Goal: Task Accomplishment & Management: Manage account settings

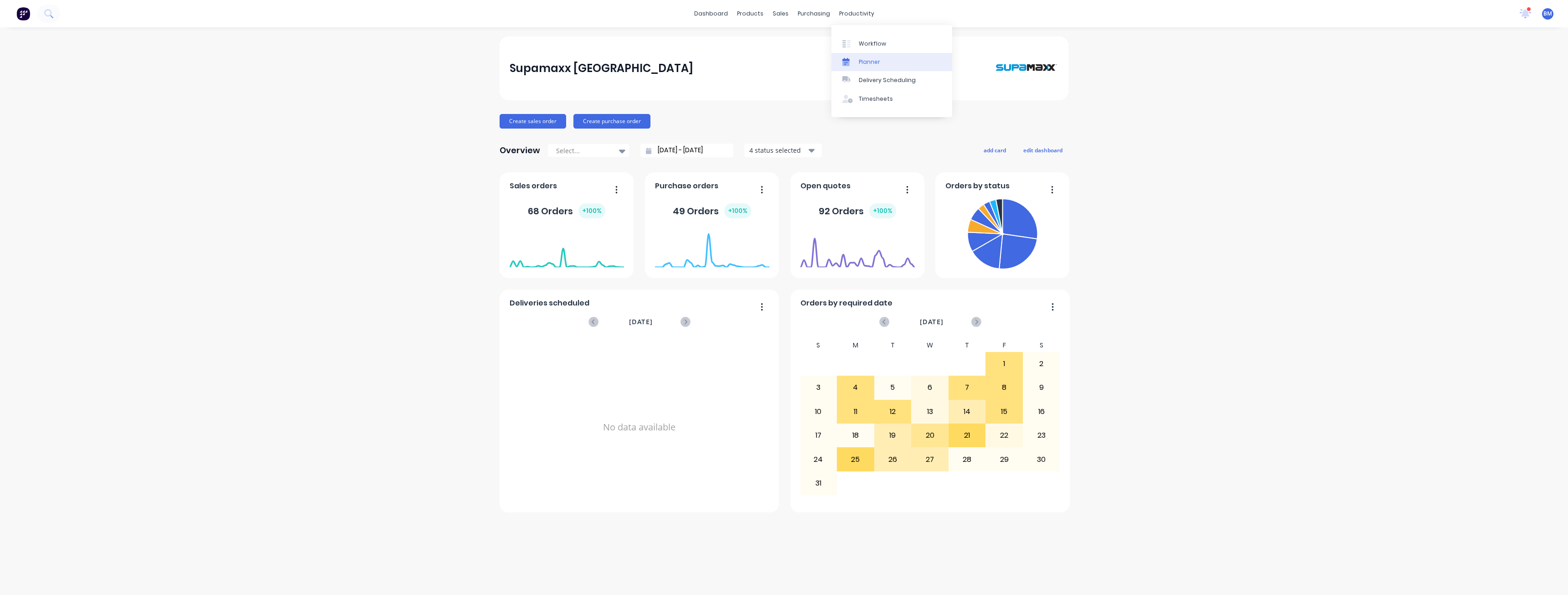
click at [867, 58] on div "Planner" at bounding box center [869, 62] width 21 height 8
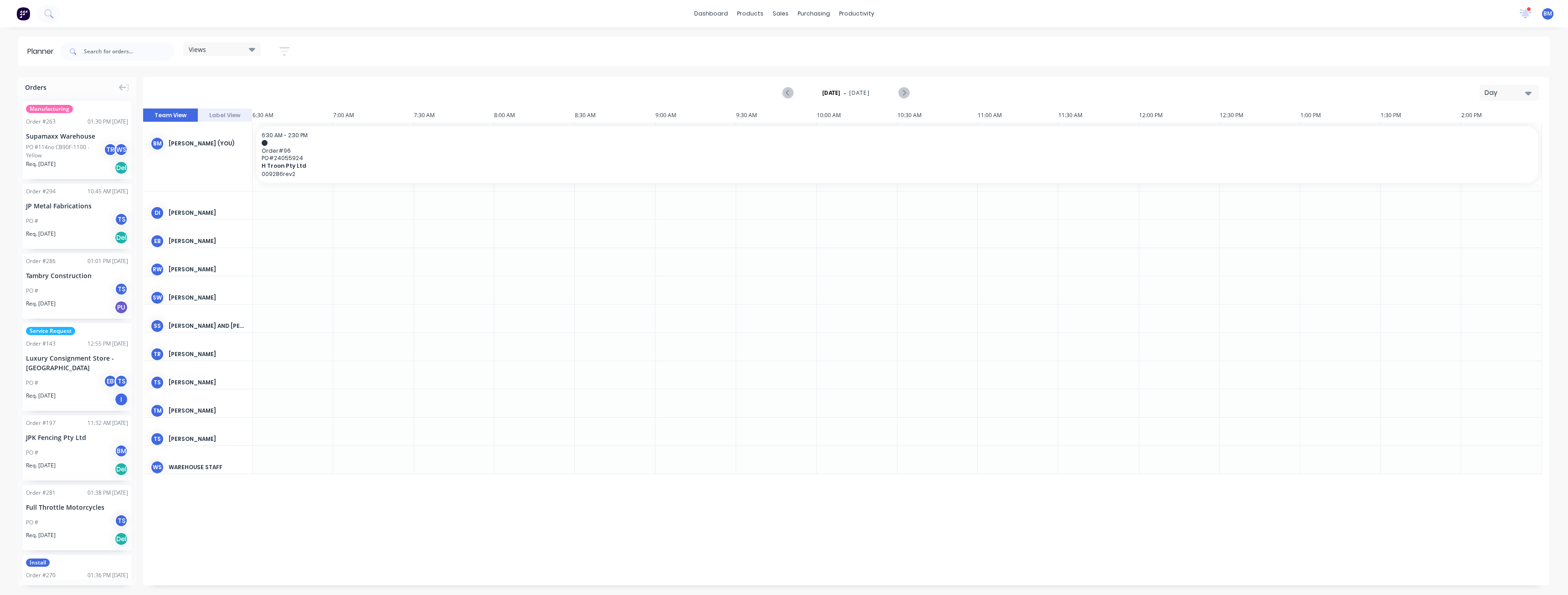
click at [1519, 93] on div "Day" at bounding box center [1505, 93] width 42 height 10
click at [1474, 151] on div "Month" at bounding box center [1493, 153] width 90 height 18
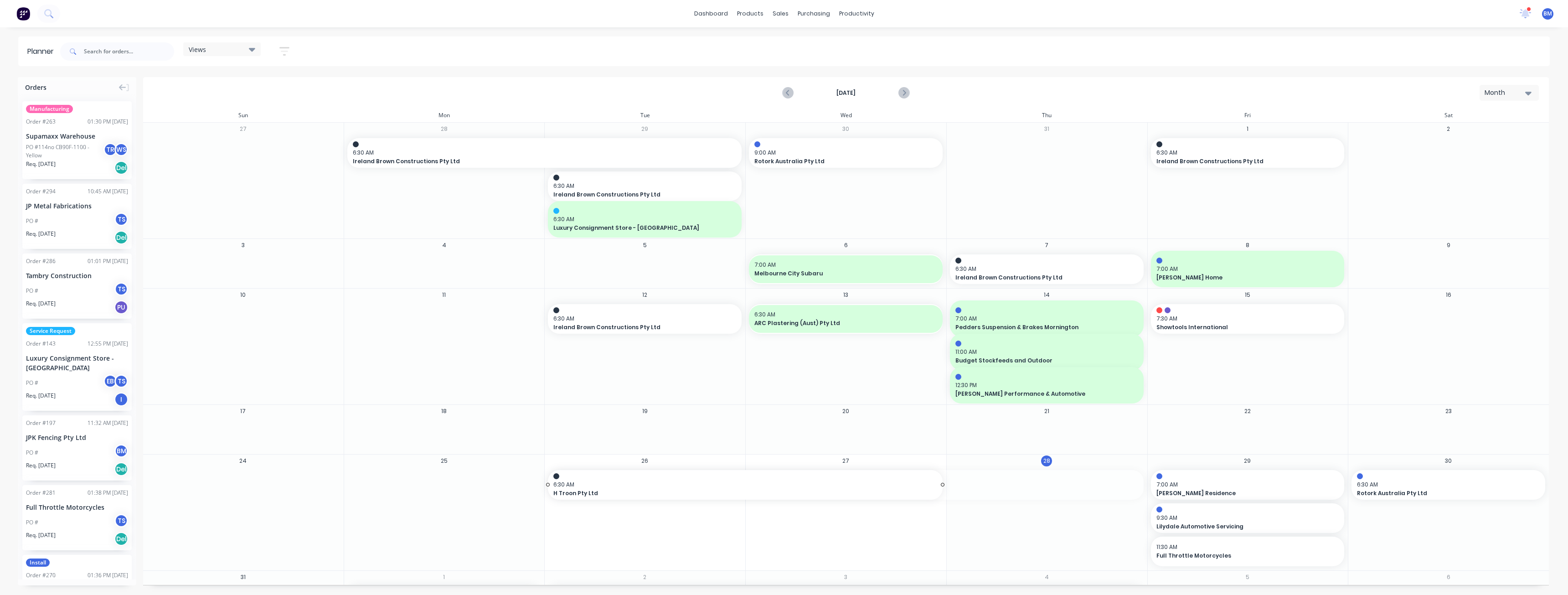
drag, startPoint x: 1139, startPoint y: 484, endPoint x: 935, endPoint y: 487, distance: 204.0
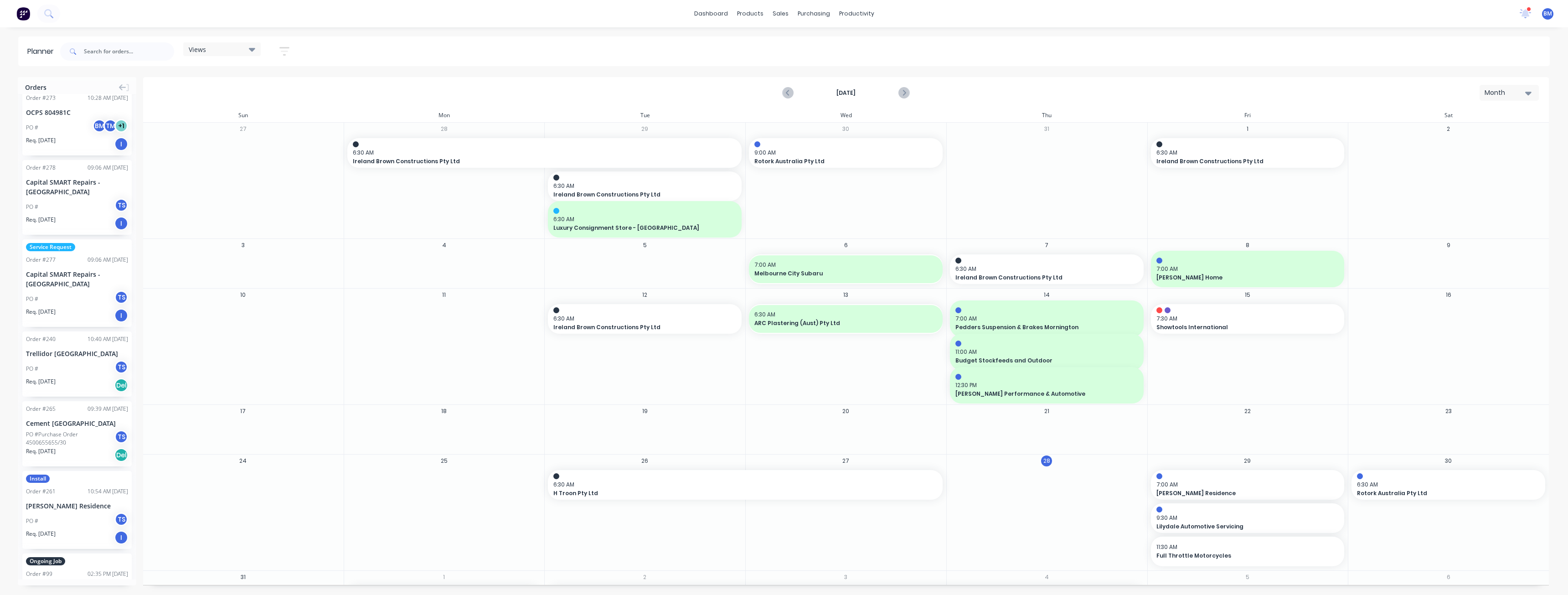
scroll to position [593, 0]
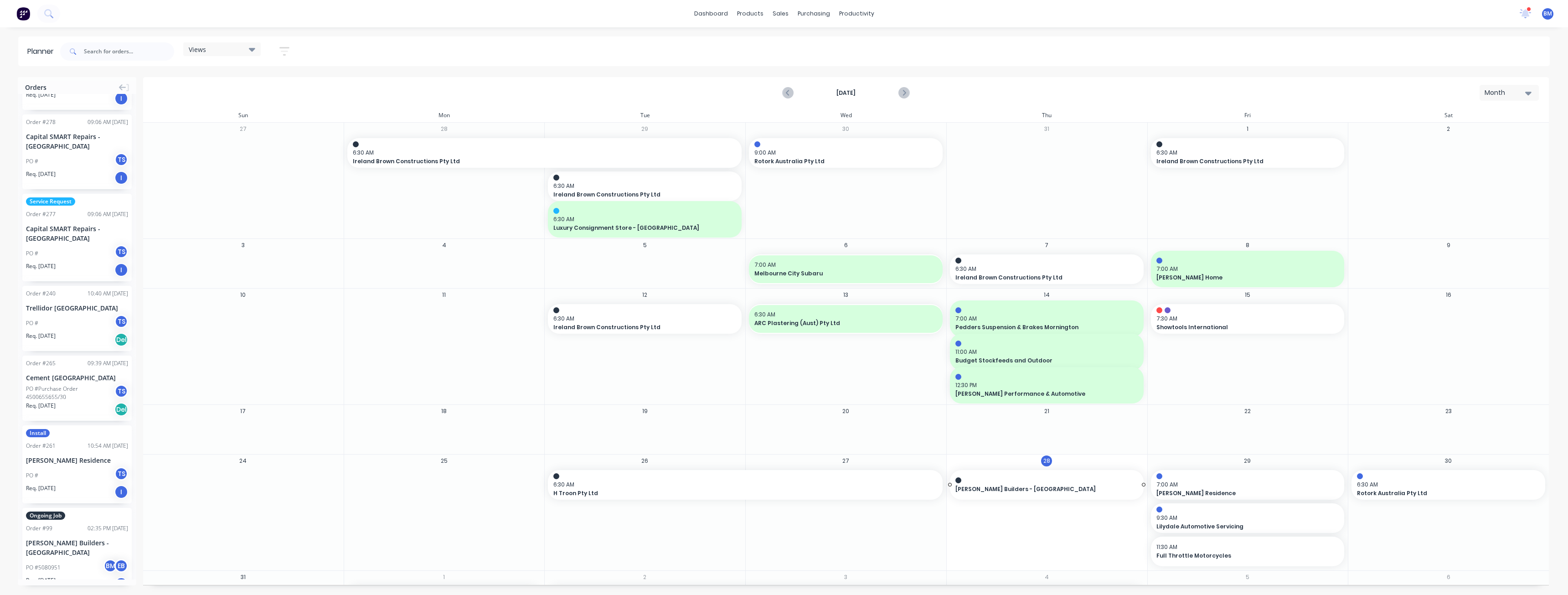
drag, startPoint x: 55, startPoint y: 537, endPoint x: 995, endPoint y: 489, distance: 941.2
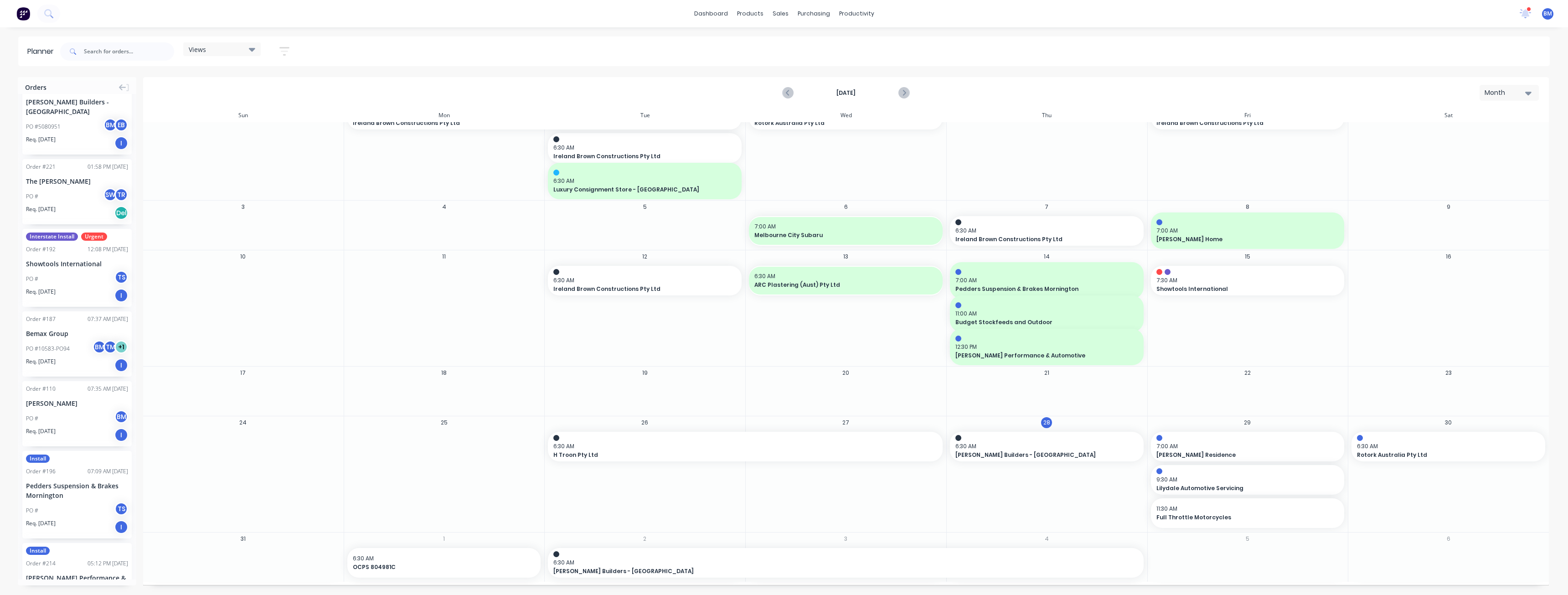
scroll to position [1049, 0]
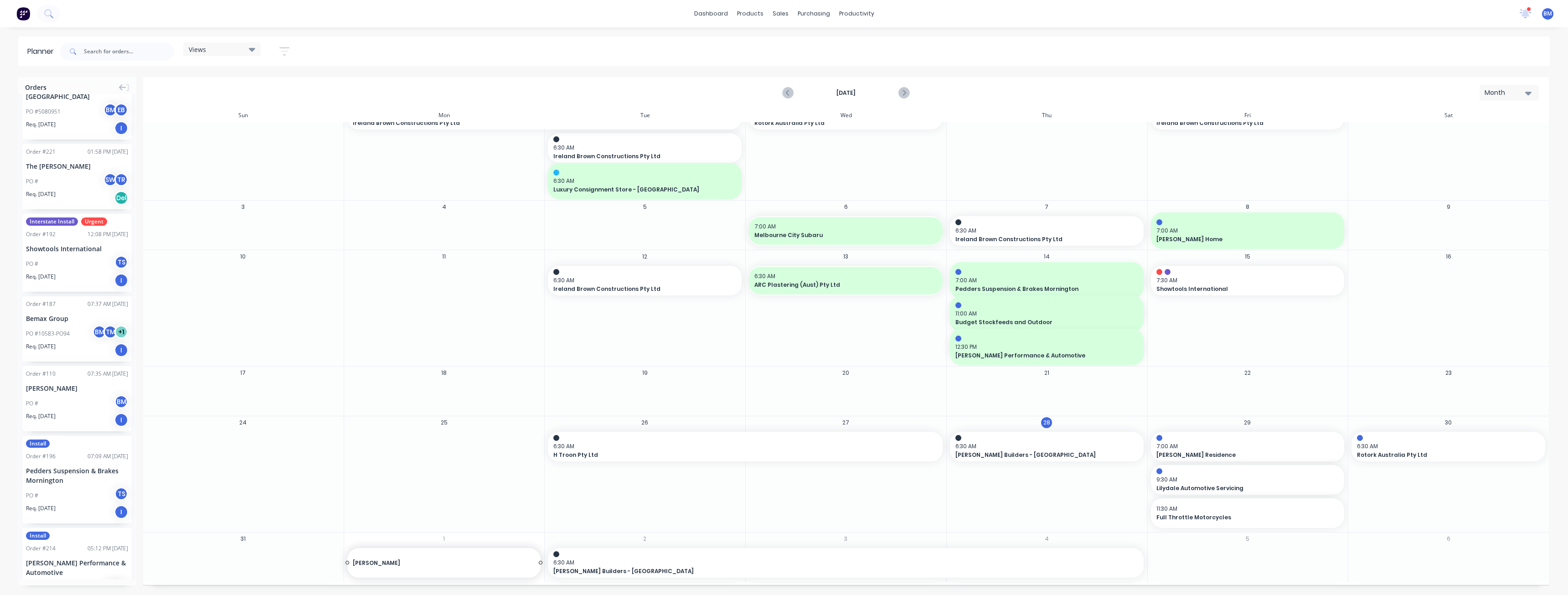
drag, startPoint x: 64, startPoint y: 382, endPoint x: 402, endPoint y: 540, distance: 373.1
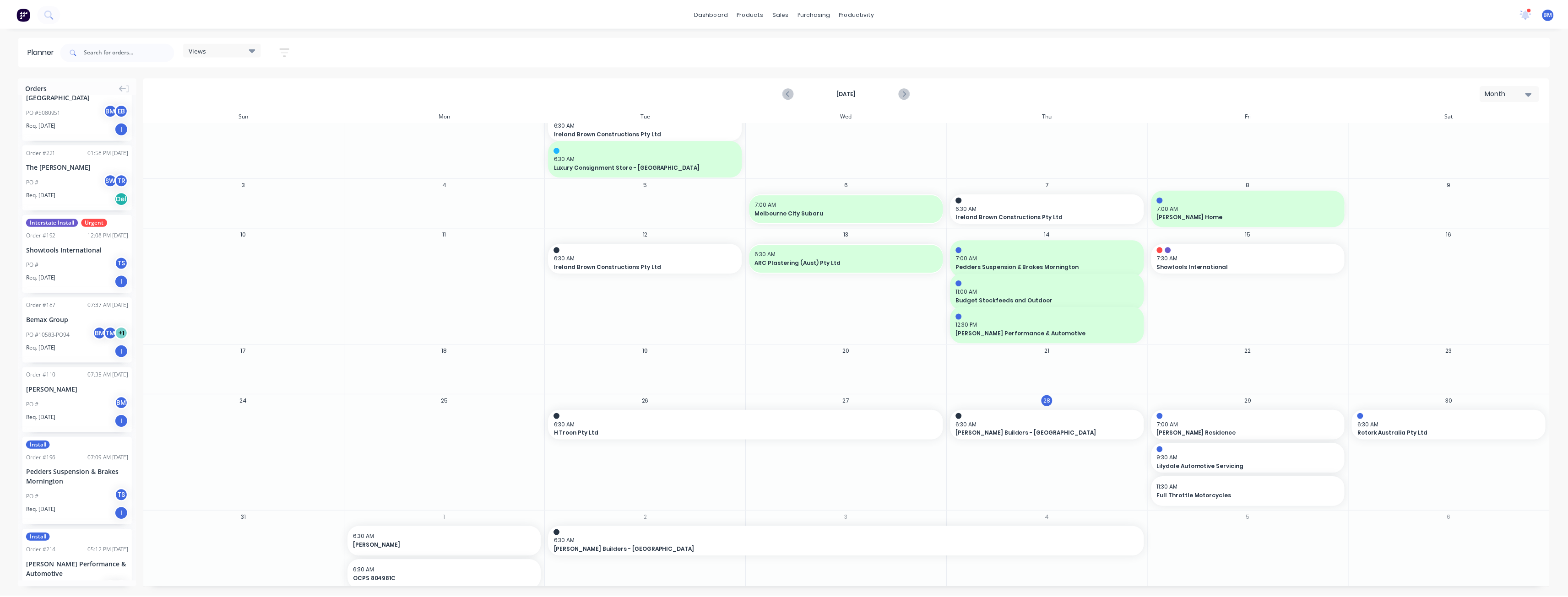
scroll to position [68, 0]
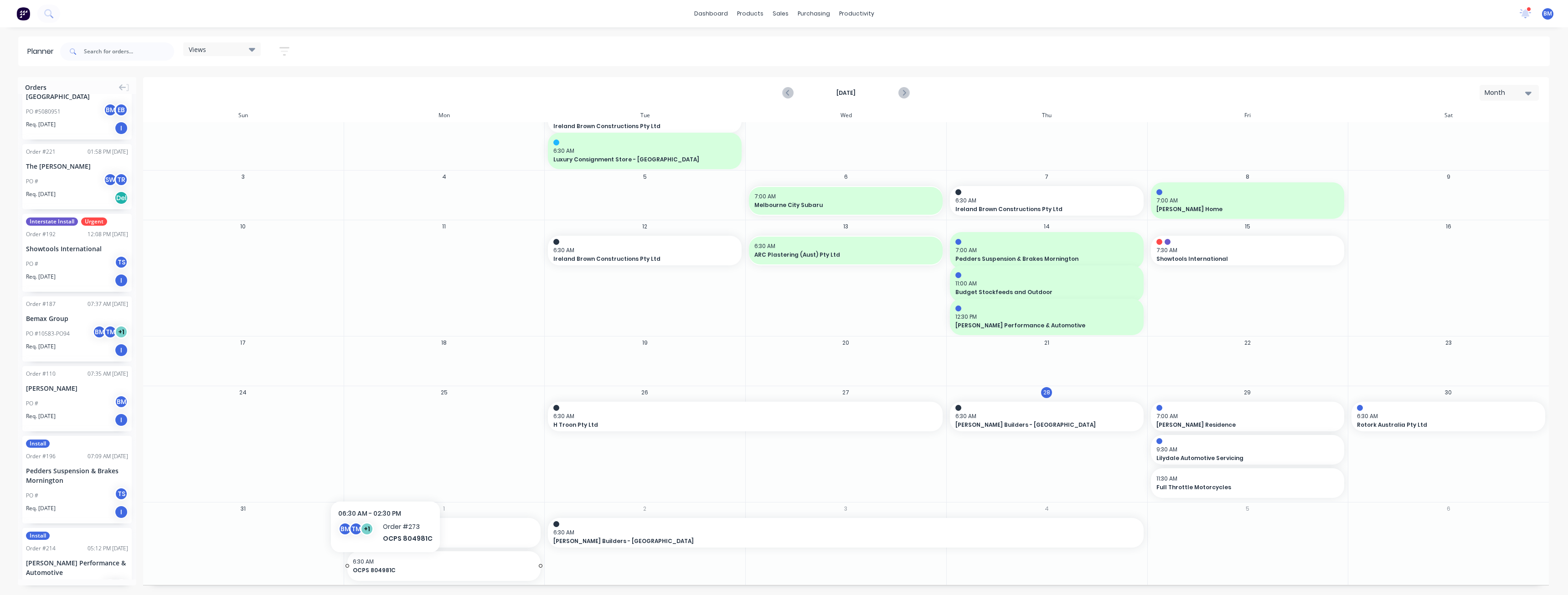
drag, startPoint x: 384, startPoint y: 564, endPoint x: 378, endPoint y: 561, distance: 6.7
click at [424, 473] on div "Set start/finish time" at bounding box center [433, 474] width 97 height 19
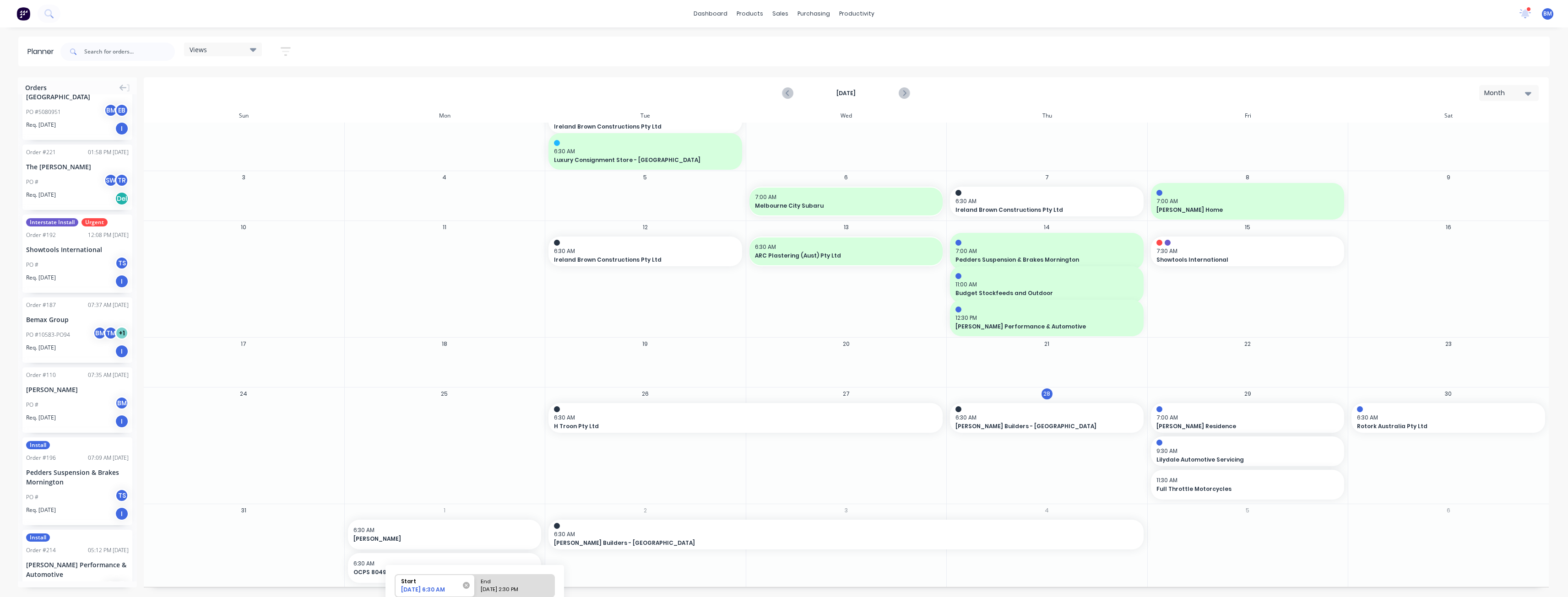
click at [465, 586] on icon at bounding box center [466, 585] width 7 height 7
click at [396, 586] on input "Start [DATE] 6:30 AM" at bounding box center [395, 586] width 1 height 23
click at [465, 586] on icon at bounding box center [463, 585] width 6 height 6
click at [396, 586] on input "Start [DATE] 8:25 AM" at bounding box center [395, 586] width 1 height 23
click at [438, 582] on div "Start" at bounding box center [430, 580] width 65 height 10
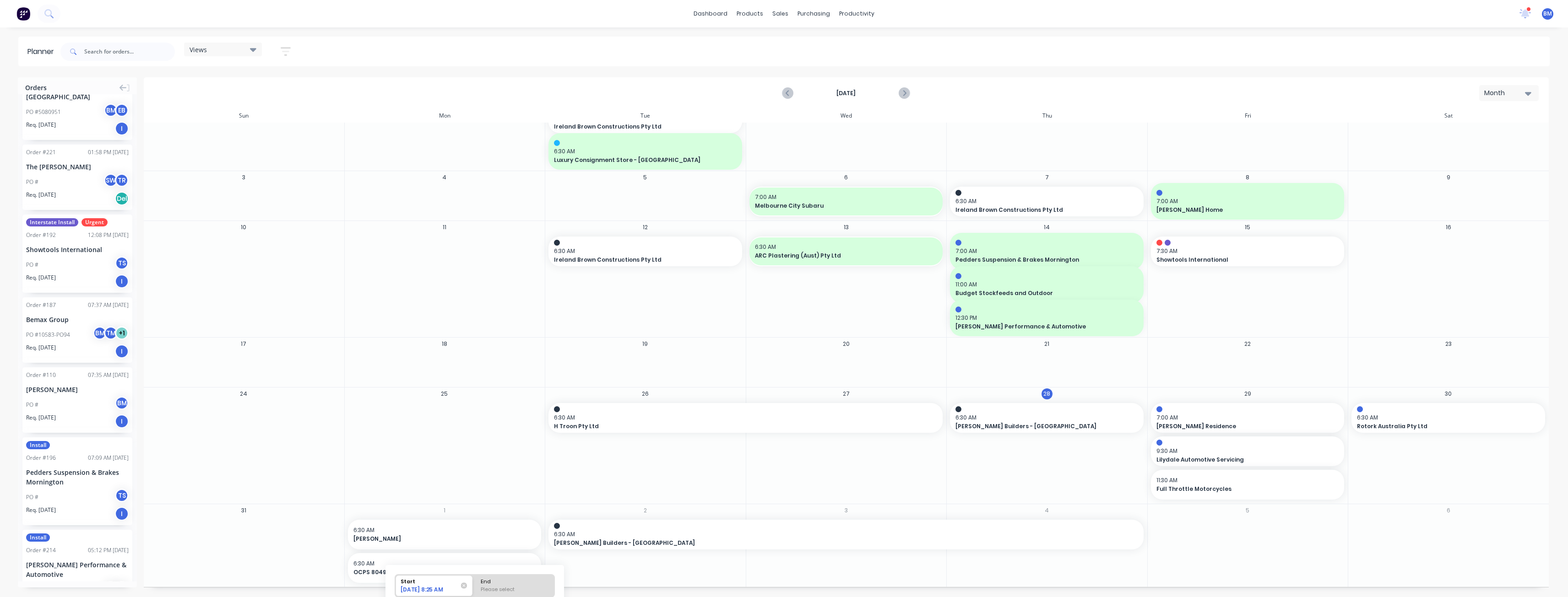
click at [396, 582] on input "Start [DATE] 8:25 AM" at bounding box center [395, 586] width 1 height 23
click at [438, 582] on div "Start" at bounding box center [431, 581] width 67 height 12
click at [396, 582] on input "Start [DATE] 8:25 AM" at bounding box center [395, 586] width 1 height 23
click at [429, 497] on div "25" at bounding box center [444, 445] width 201 height 116
drag, startPoint x: 281, startPoint y: 526, endPoint x: 281, endPoint y: 521, distance: 5.0
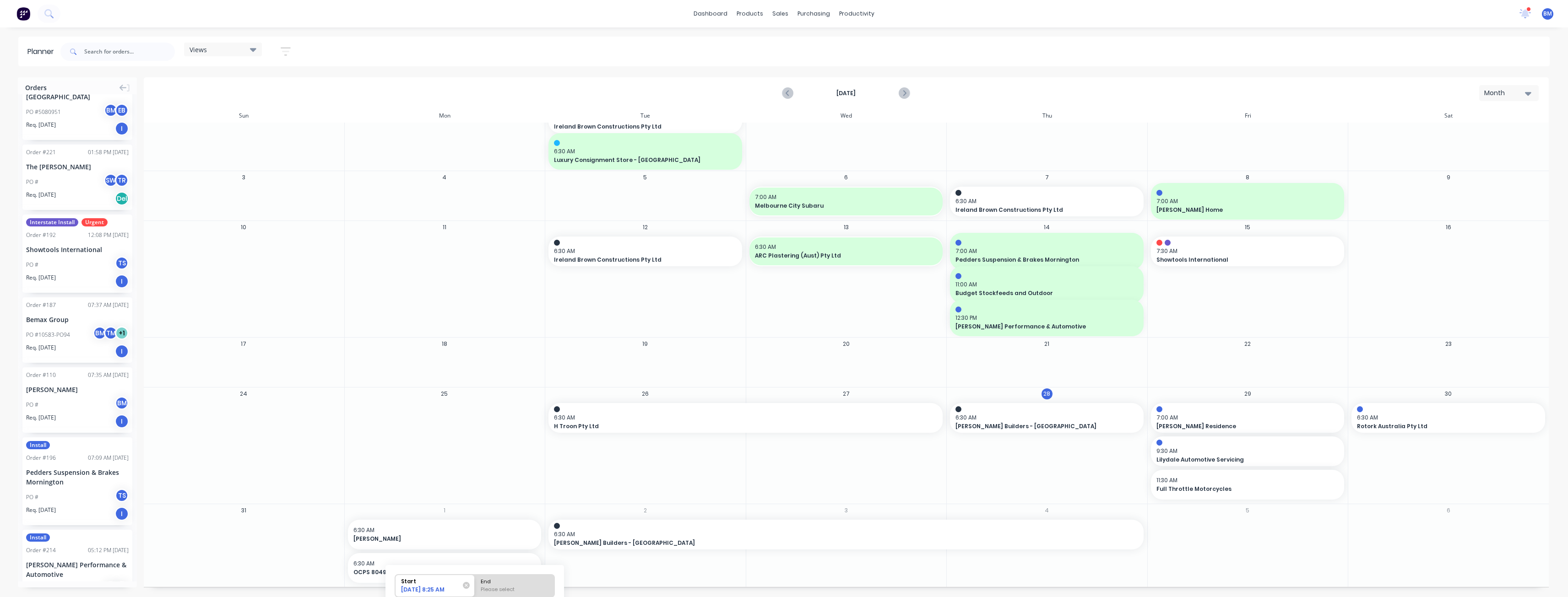
click at [284, 527] on div at bounding box center [243, 535] width 200 height 30
drag, startPoint x: 281, startPoint y: 521, endPoint x: 273, endPoint y: 520, distance: 8.1
click at [273, 520] on div at bounding box center [243, 535] width 200 height 30
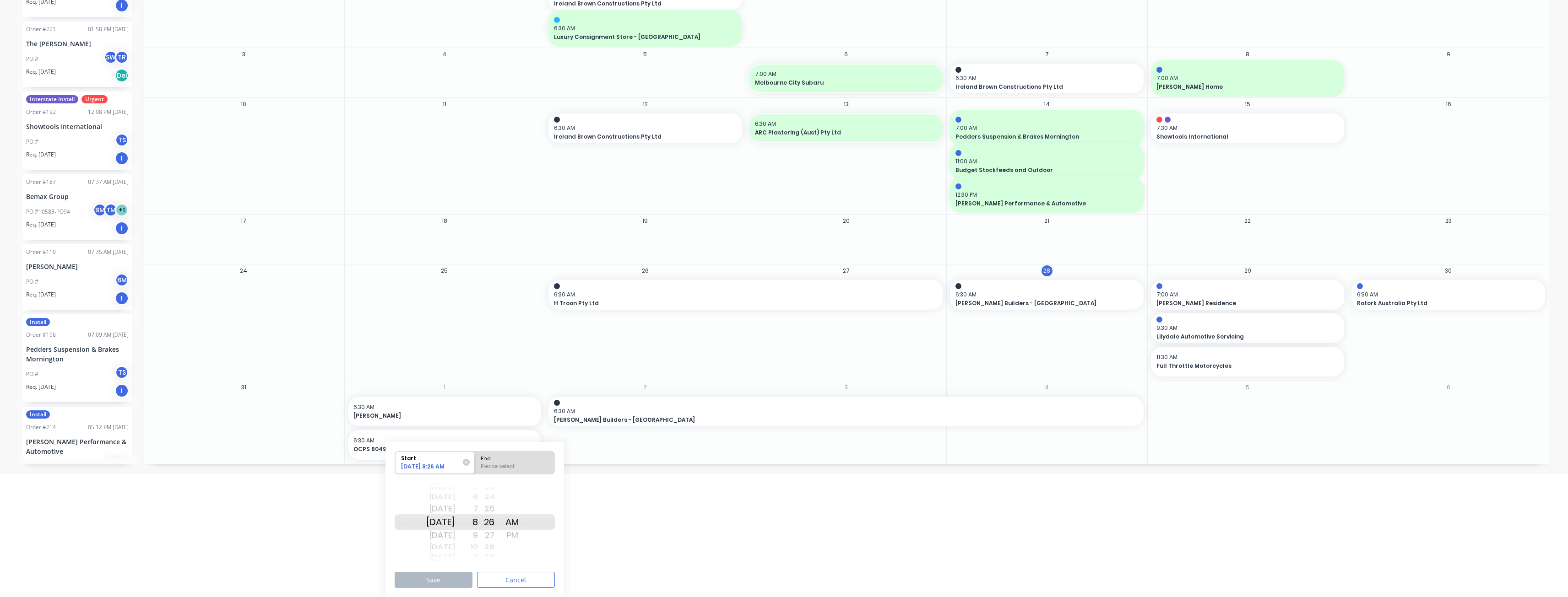
click at [455, 546] on div "[DATE]" at bounding box center [440, 547] width 29 height 12
click at [455, 544] on div "[DATE]" at bounding box center [440, 547] width 29 height 12
click at [478, 544] on div "10" at bounding box center [466, 547] width 23 height 12
click at [478, 544] on div "12" at bounding box center [466, 547] width 23 height 12
click at [501, 543] on div "27" at bounding box center [489, 535] width 23 height 15
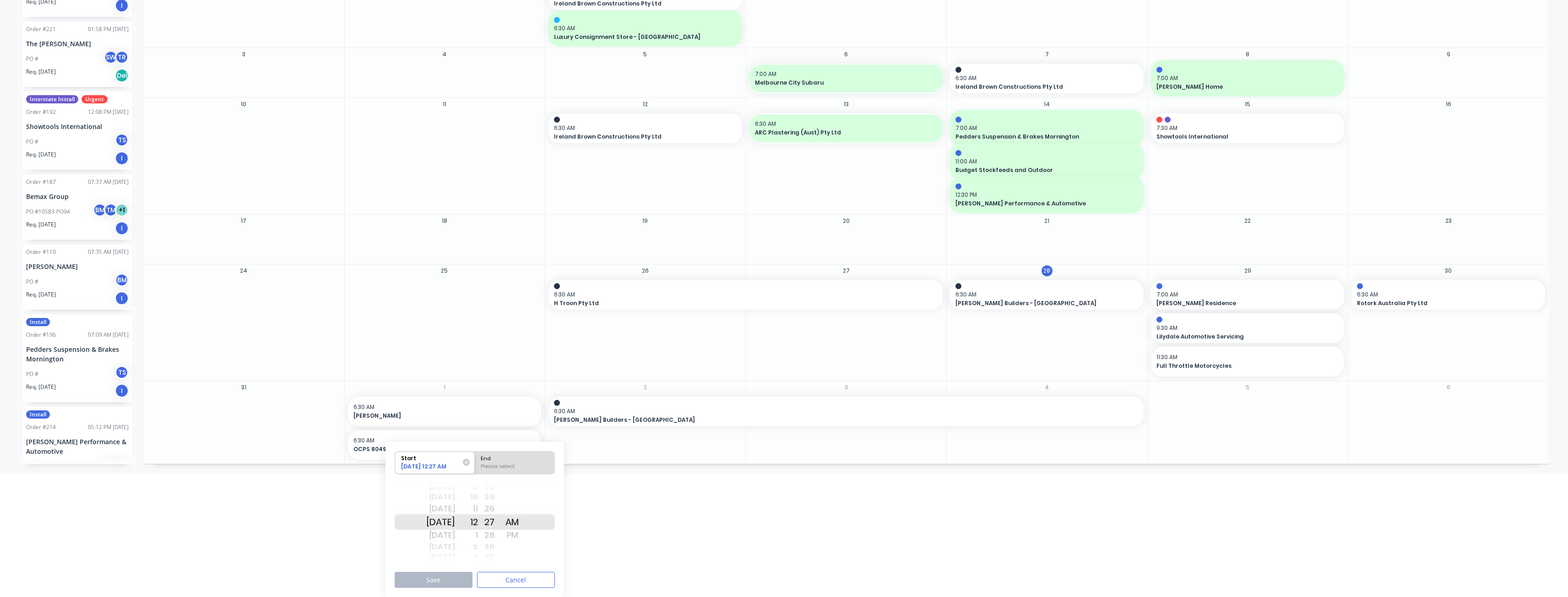
click at [501, 551] on div "29" at bounding box center [489, 547] width 23 height 12
click at [501, 533] on div "30" at bounding box center [489, 535] width 23 height 15
click at [524, 533] on div "PM" at bounding box center [512, 535] width 23 height 15
click at [495, 462] on div "End" at bounding box center [515, 457] width 75 height 12
click at [475, 462] on input "End Please select" at bounding box center [475, 463] width 1 height 23
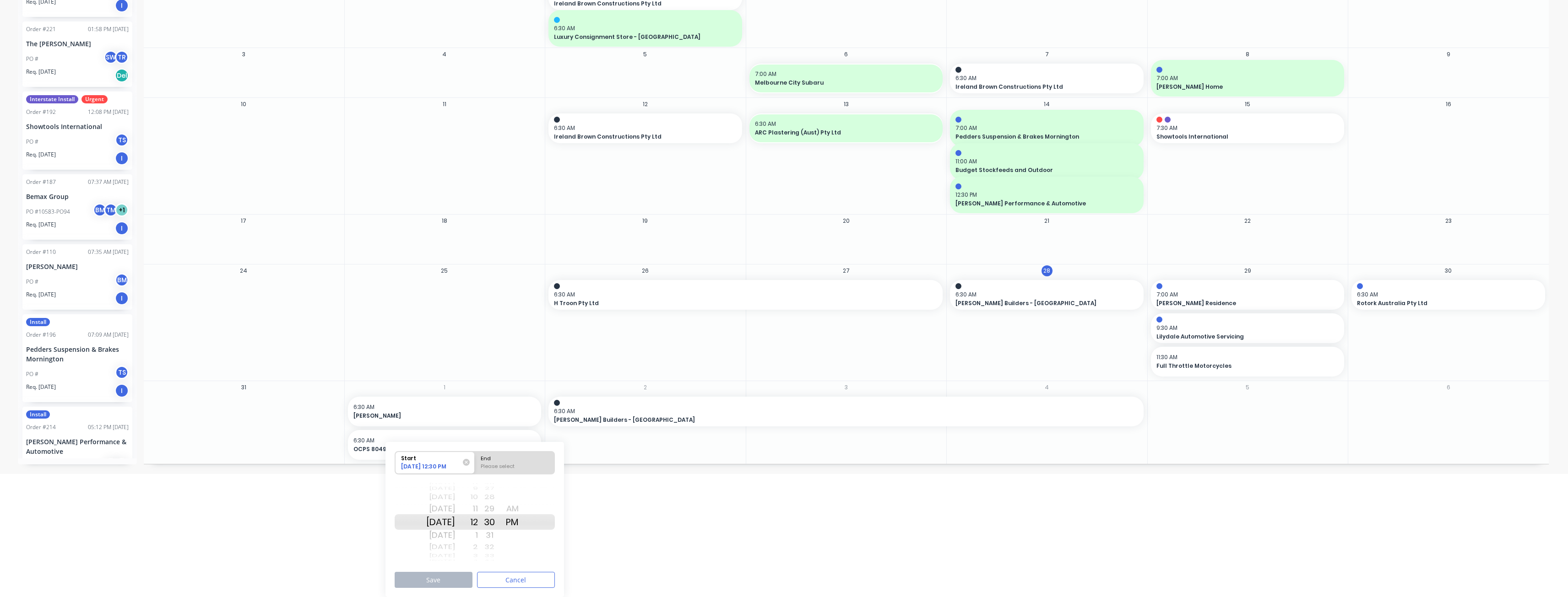
radio input "true"
click at [441, 460] on div "Start" at bounding box center [431, 457] width 67 height 12
click at [396, 460] on input "Start [DATE] 12:30 PM" at bounding box center [395, 463] width 1 height 23
radio input "true"
click at [427, 460] on div "Start" at bounding box center [431, 457] width 67 height 12
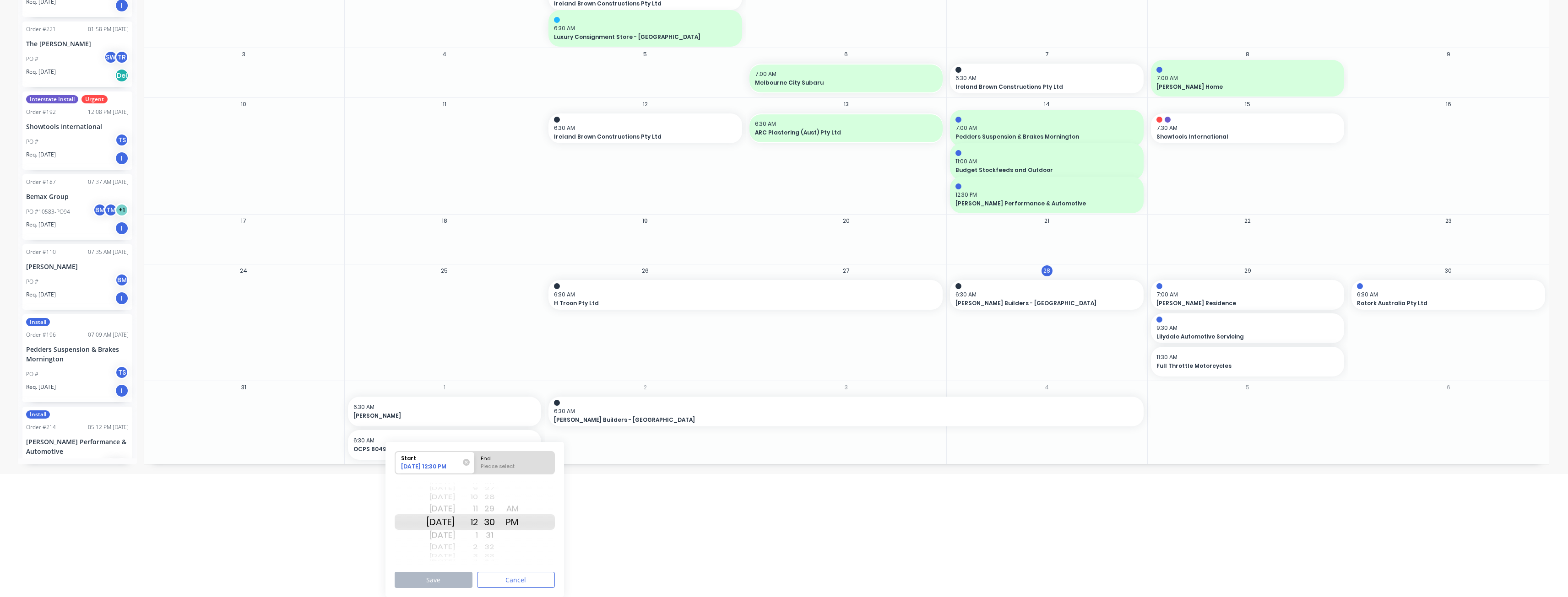
click at [396, 460] on input "Start [DATE] 12:30 PM" at bounding box center [395, 463] width 1 height 23
click at [466, 460] on icon at bounding box center [466, 462] width 7 height 7
click at [396, 460] on input "Start [DATE] 12:30 PM" at bounding box center [395, 463] width 1 height 23
click at [524, 533] on div "PM" at bounding box center [512, 535] width 23 height 15
click at [333, 474] on html "dashboard products sales purchasing productivity dashboard products Product Cat…" at bounding box center [784, 175] width 1568 height 597
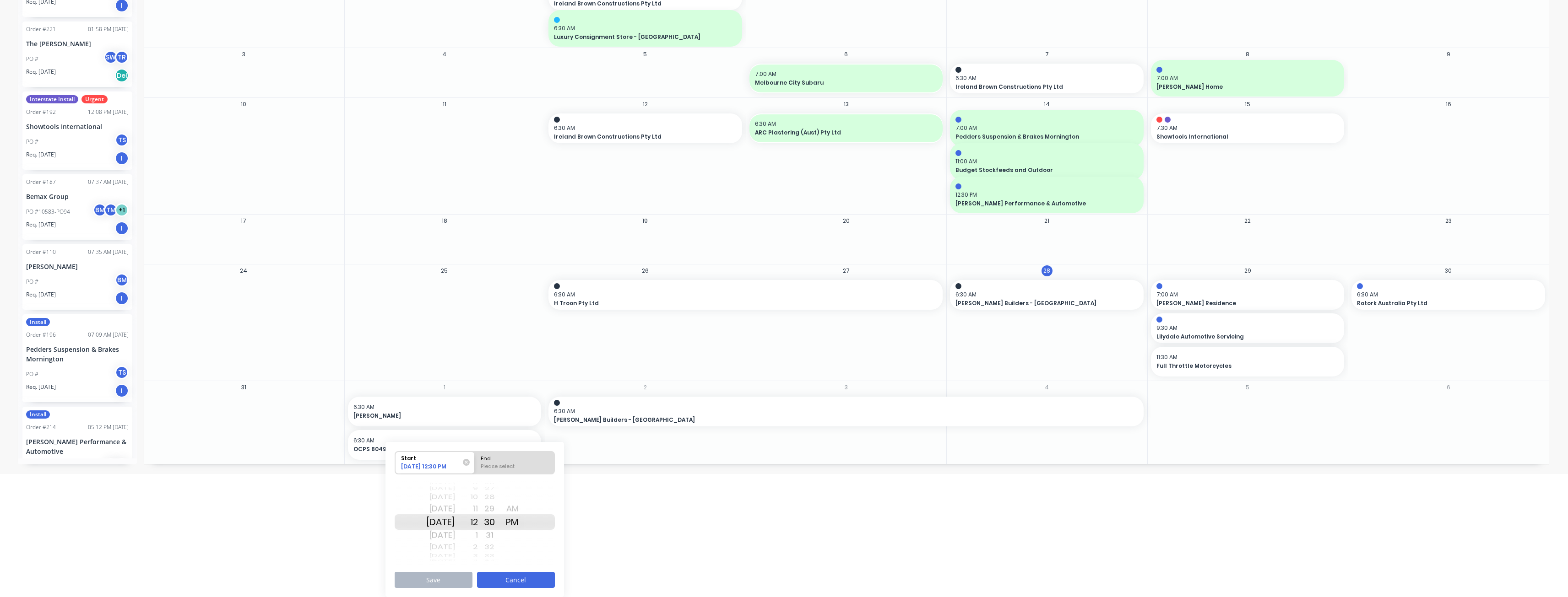
click at [511, 574] on button "Cancel" at bounding box center [515, 580] width 78 height 16
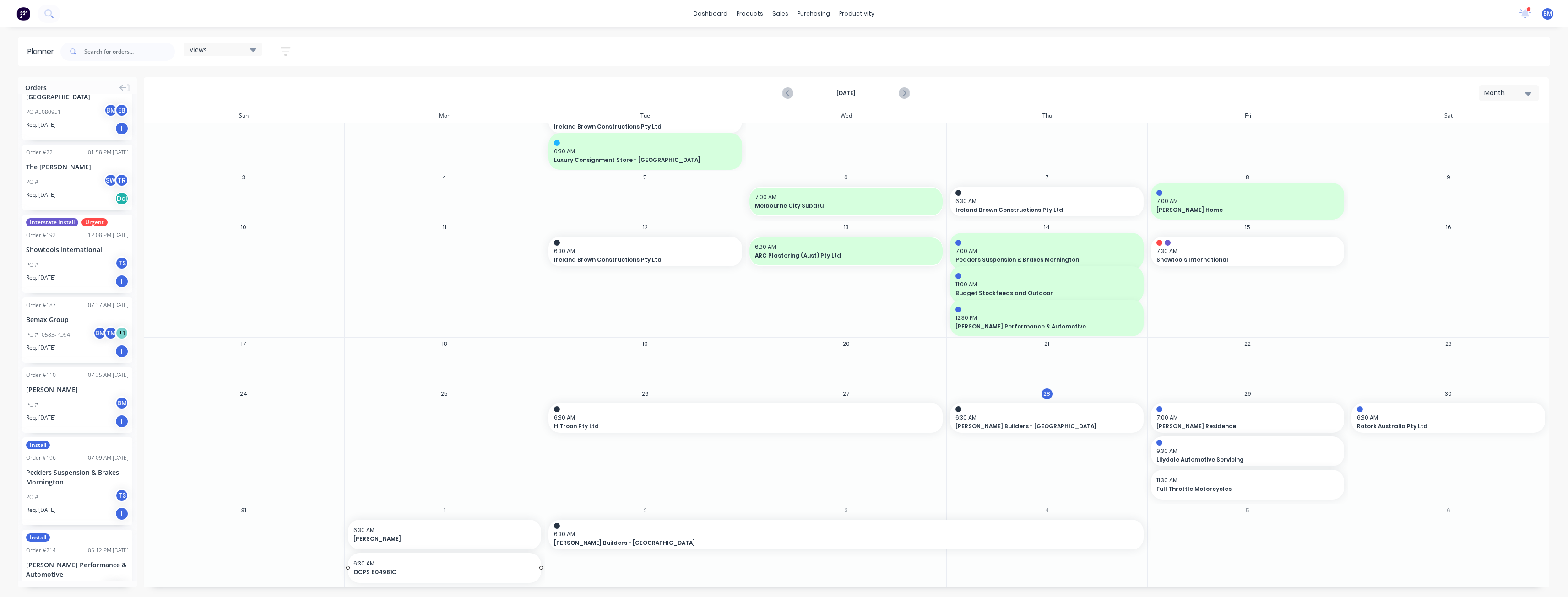
scroll to position [0, 0]
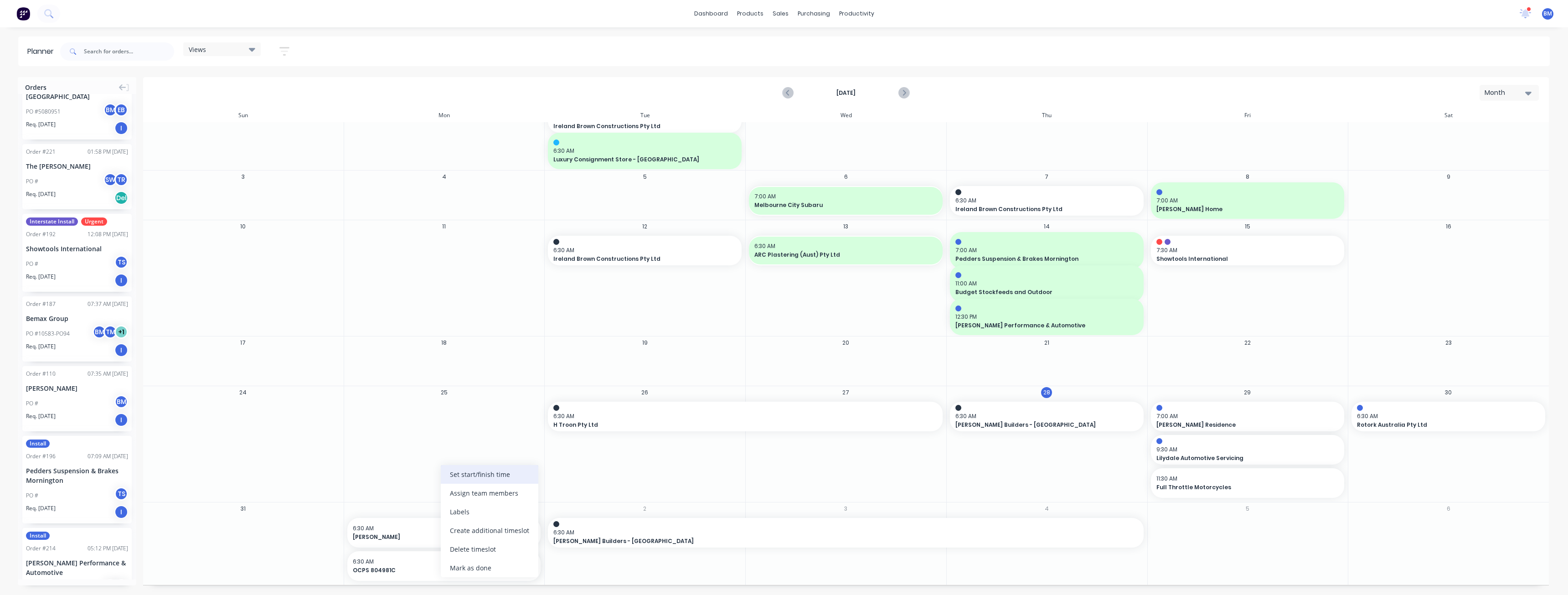
click at [464, 474] on div "Set start/finish time" at bounding box center [489, 474] width 97 height 19
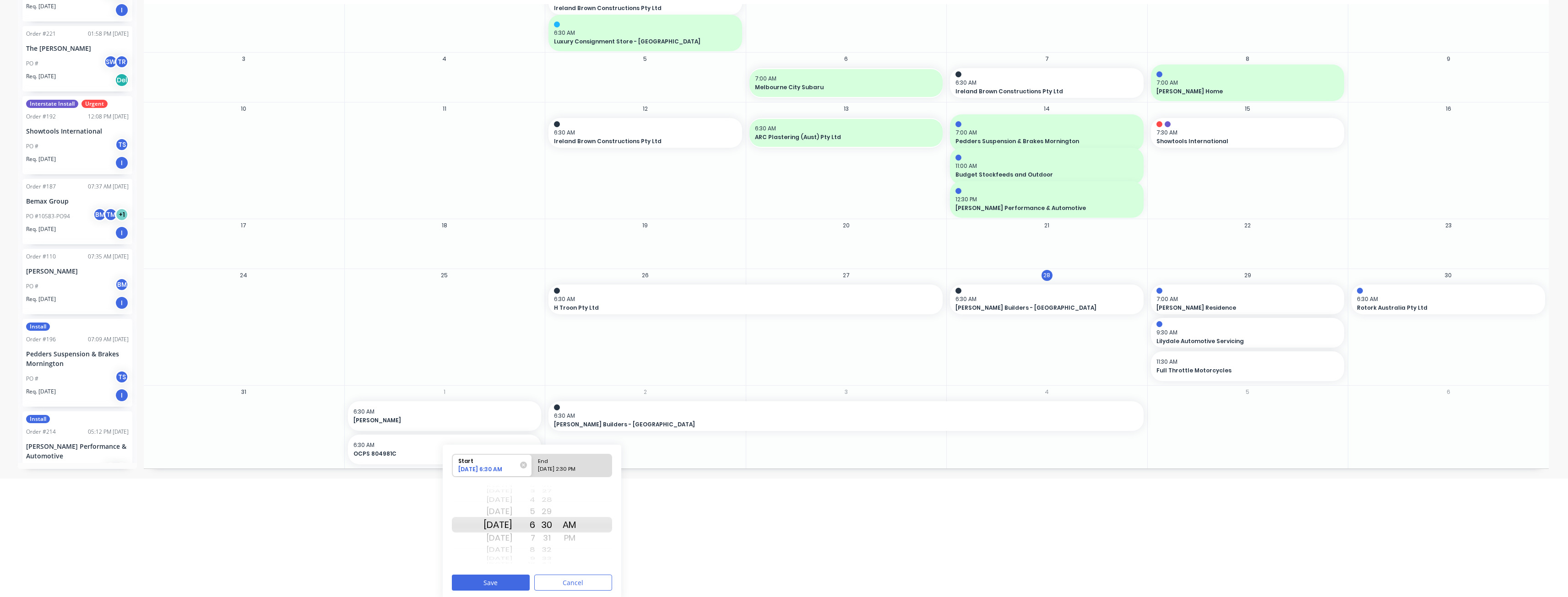
scroll to position [121, 0]
click at [498, 577] on button "Save" at bounding box center [490, 580] width 78 height 16
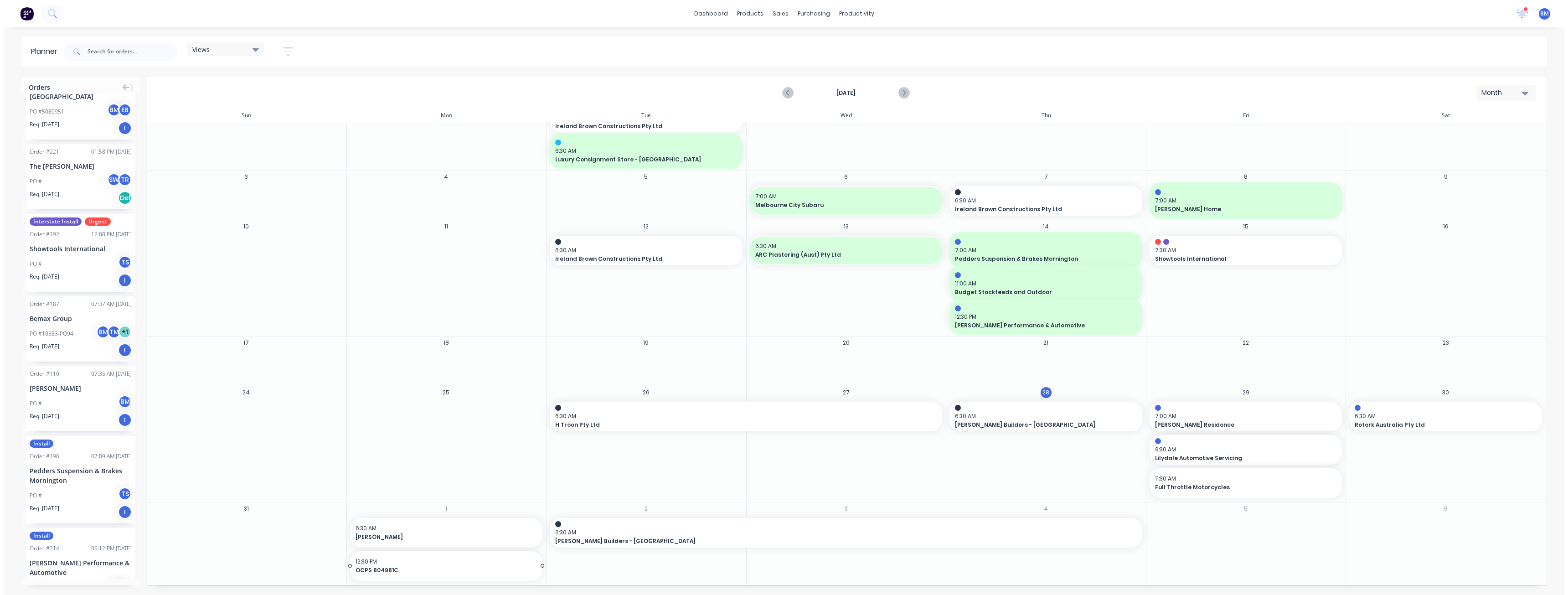
scroll to position [0, 0]
drag, startPoint x: 1138, startPoint y: 533, endPoint x: 1194, endPoint y: 532, distance: 56.0
click at [1194, 532] on div "31 1 6:30 AM Costco Ardeer 12:30 PM OCPS 804981C 2 6:30 AM [PERSON_NAME] Builde…" at bounding box center [845, 543] width 1406 height 83
drag, startPoint x: 1137, startPoint y: 532, endPoint x: 1188, endPoint y: 530, distance: 51.0
click at [1188, 530] on div "31 1 6:30 AM Costco Ardeer 12:30 PM OCPS 804981C 2 6:30 AM [PERSON_NAME] Builde…" at bounding box center [845, 543] width 1406 height 83
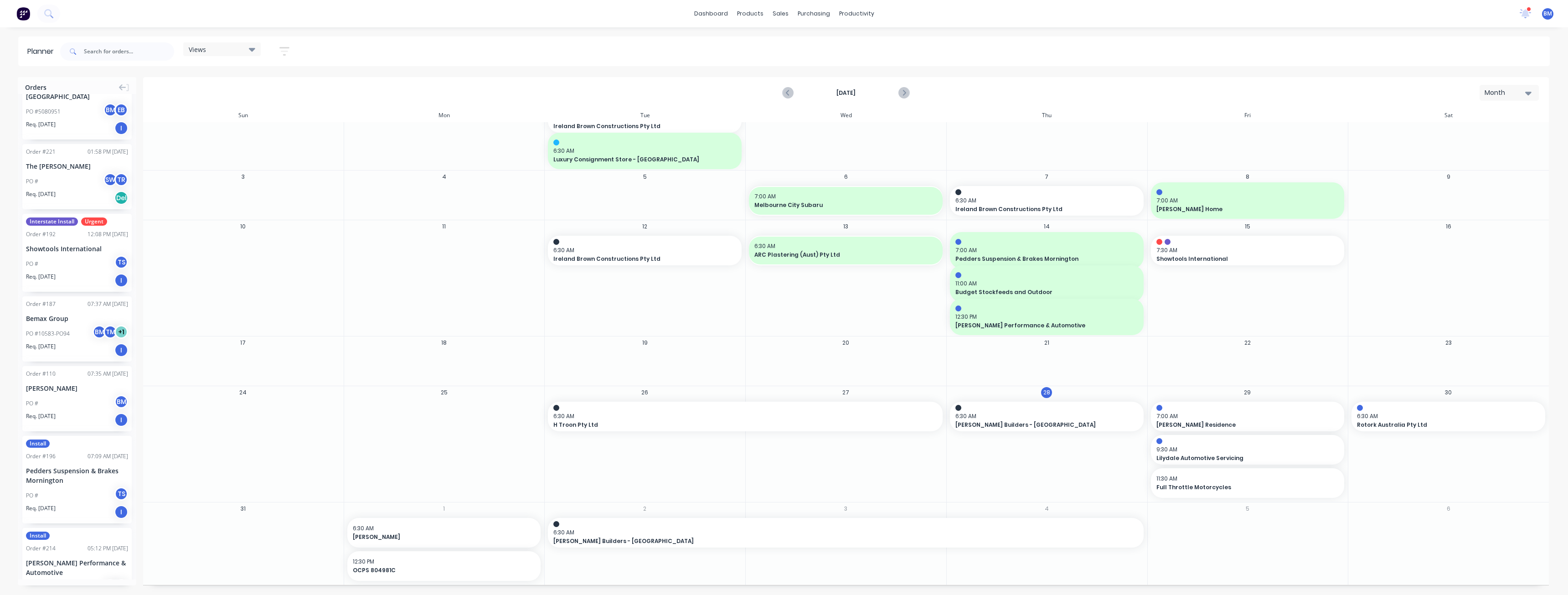
drag, startPoint x: 1139, startPoint y: 533, endPoint x: 1197, endPoint y: 536, distance: 58.1
click at [1197, 536] on div "31 1 6:30 AM Costco Ardeer 12:30 PM OCPS 804981C 2 6:30 AM [PERSON_NAME] Builde…" at bounding box center [845, 543] width 1406 height 83
drag, startPoint x: 1138, startPoint y: 533, endPoint x: 1287, endPoint y: 531, distance: 149.0
click at [1287, 531] on div "31 1 6:30 AM Costco Ardeer 12:30 PM OCPS 804981C 2 6:30 AM [PERSON_NAME] Builde…" at bounding box center [845, 543] width 1406 height 83
drag, startPoint x: 1136, startPoint y: 533, endPoint x: 1214, endPoint y: 530, distance: 78.1
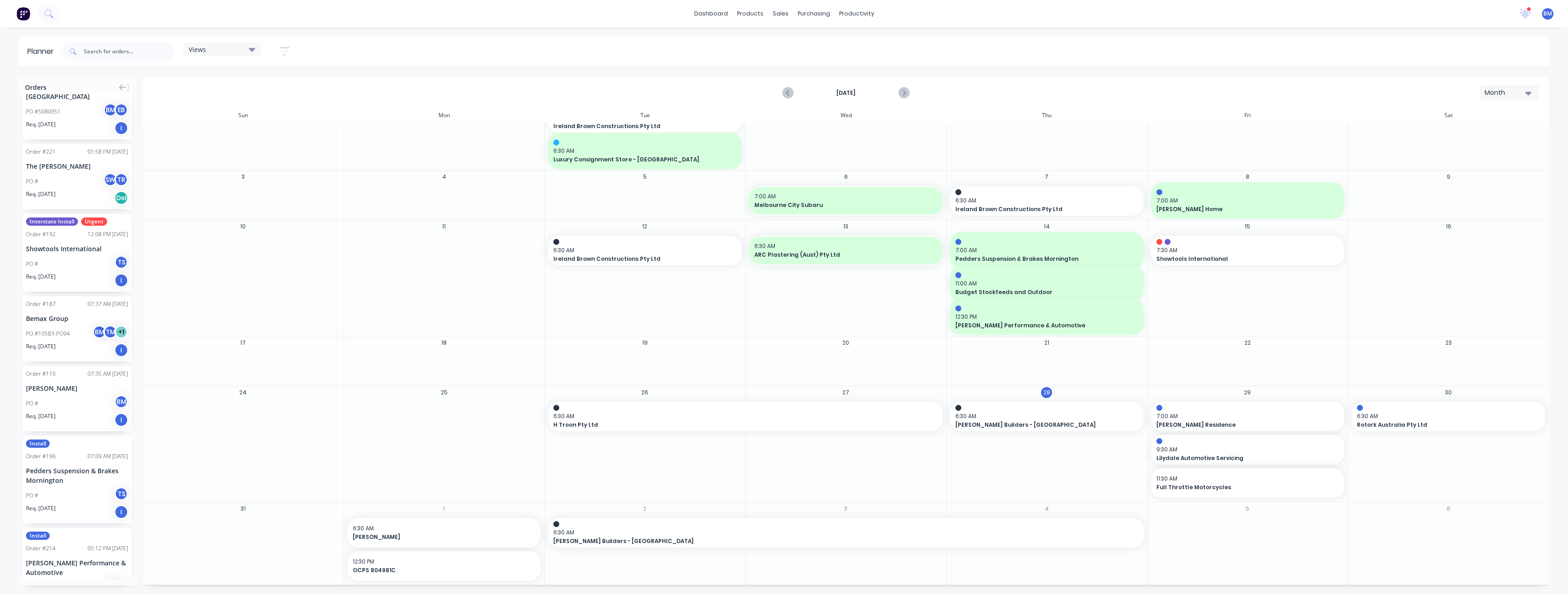
click at [1214, 530] on div "31 1 6:30 AM Costco Ardeer 12:30 PM OCPS 804981C 2 6:30 AM [PERSON_NAME] Builde…" at bounding box center [845, 543] width 1406 height 83
drag, startPoint x: 1137, startPoint y: 533, endPoint x: 1199, endPoint y: 530, distance: 62.1
click at [1199, 530] on div "31 1 6:30 AM Costco Ardeer 12:30 PM OCPS 804981C 2 6:30 AM [PERSON_NAME] Builde…" at bounding box center [845, 543] width 1406 height 83
click at [1127, 529] on span "6:30 AM" at bounding box center [843, 532] width 580 height 8
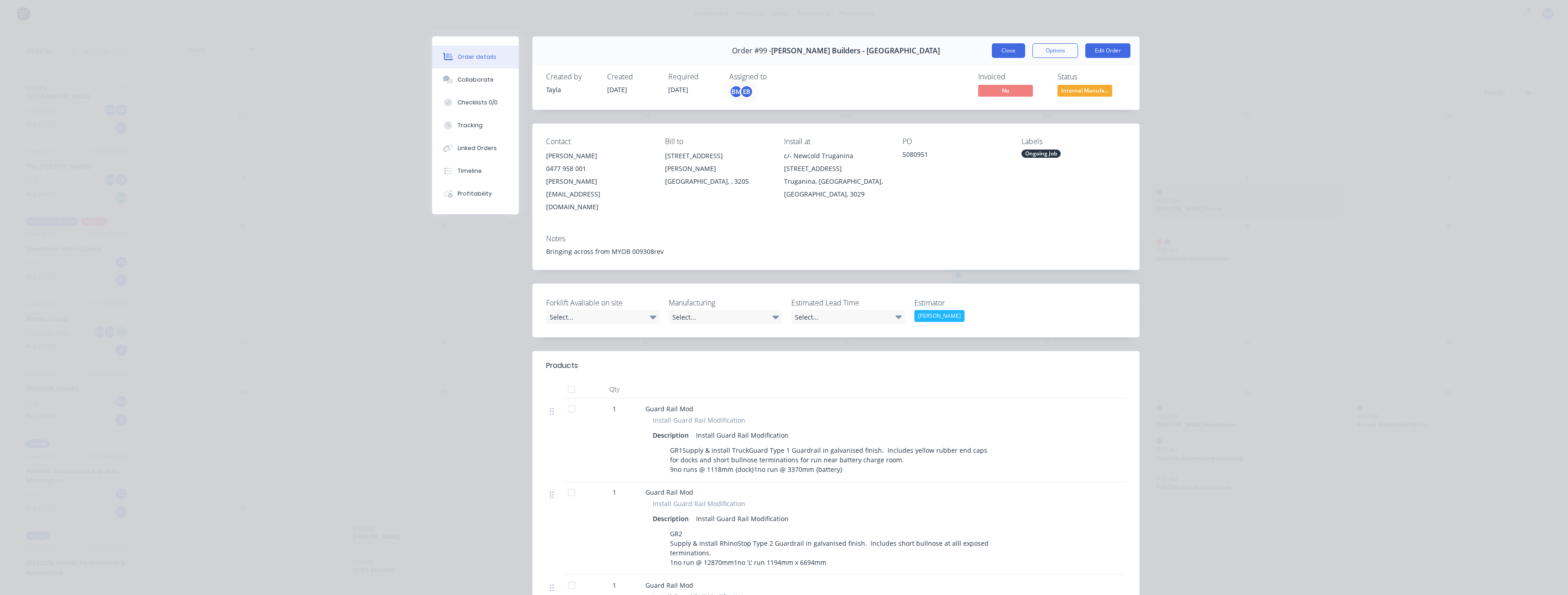
click at [1006, 52] on button "Close" at bounding box center [1008, 51] width 33 height 15
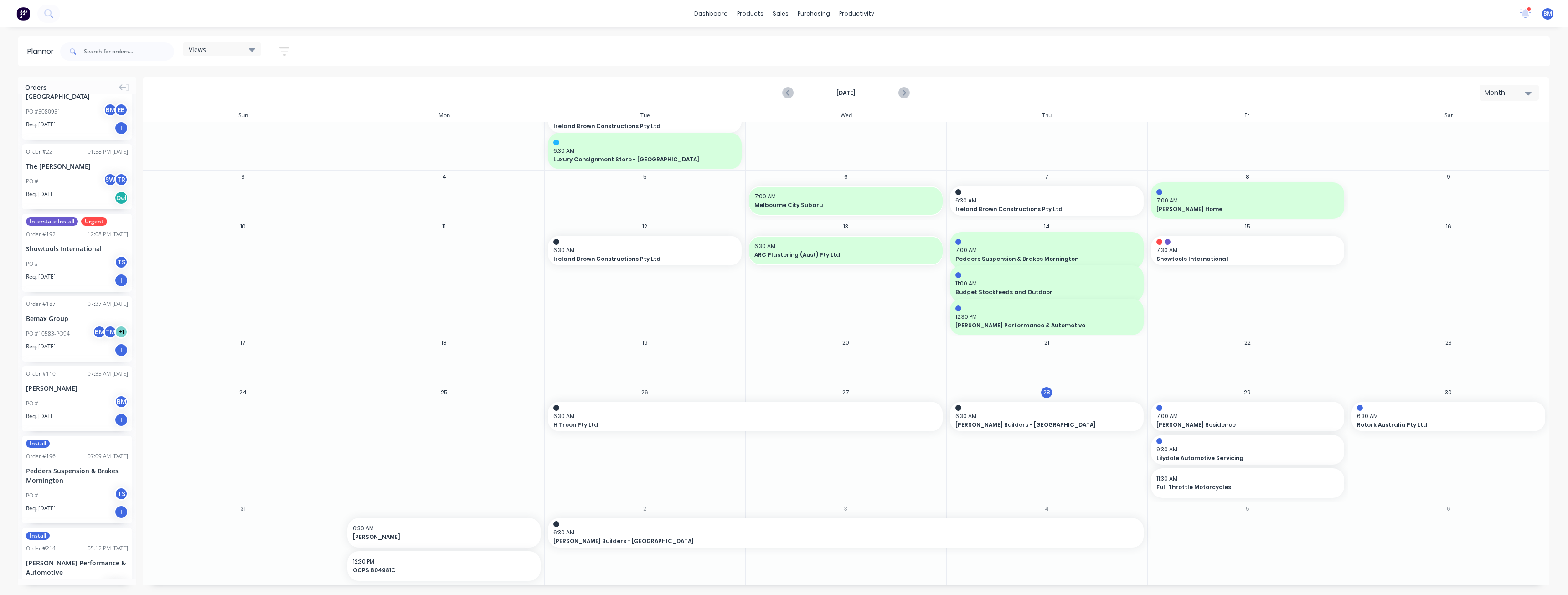
drag, startPoint x: 1139, startPoint y: 532, endPoint x: 1206, endPoint y: 534, distance: 67.0
click at [1206, 534] on div "31 1 6:30 AM Costco Ardeer 12:30 PM OCPS 804981C 2 6:30 AM [PERSON_NAME] Builde…" at bounding box center [845, 543] width 1406 height 83
click at [1087, 490] on div "28 6:30 AM [PERSON_NAME] Builders - [GEOGRAPHIC_DATA]" at bounding box center [1047, 444] width 201 height 116
click at [1217, 545] on div "Delete timeslot" at bounding box center [1247, 549] width 97 height 19
click at [192, 576] on span "×" at bounding box center [194, 577] width 5 height 13
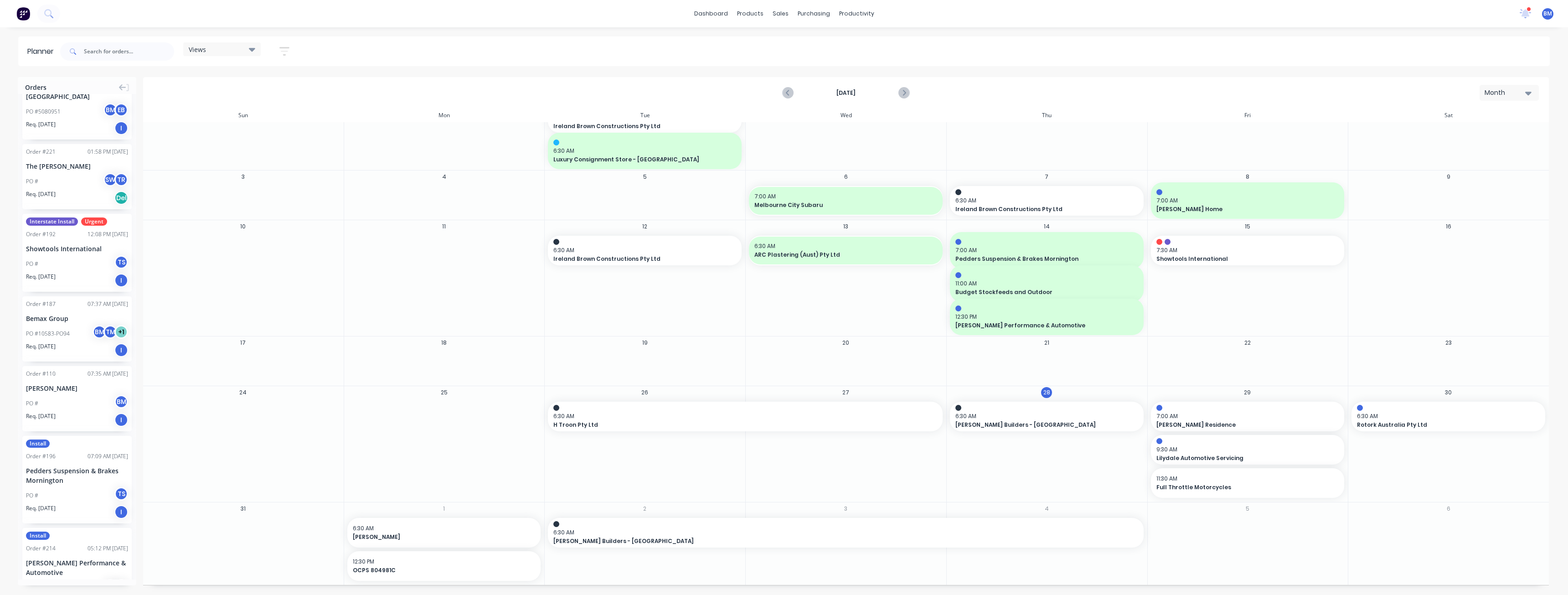
drag, startPoint x: 1138, startPoint y: 533, endPoint x: 1214, endPoint y: 533, distance: 76.0
click at [1214, 533] on div "31 1 6:30 AM Costco Ardeer 12:30 PM OCPS 804981C 2 6:30 AM [PERSON_NAME] Builde…" at bounding box center [845, 543] width 1406 height 83
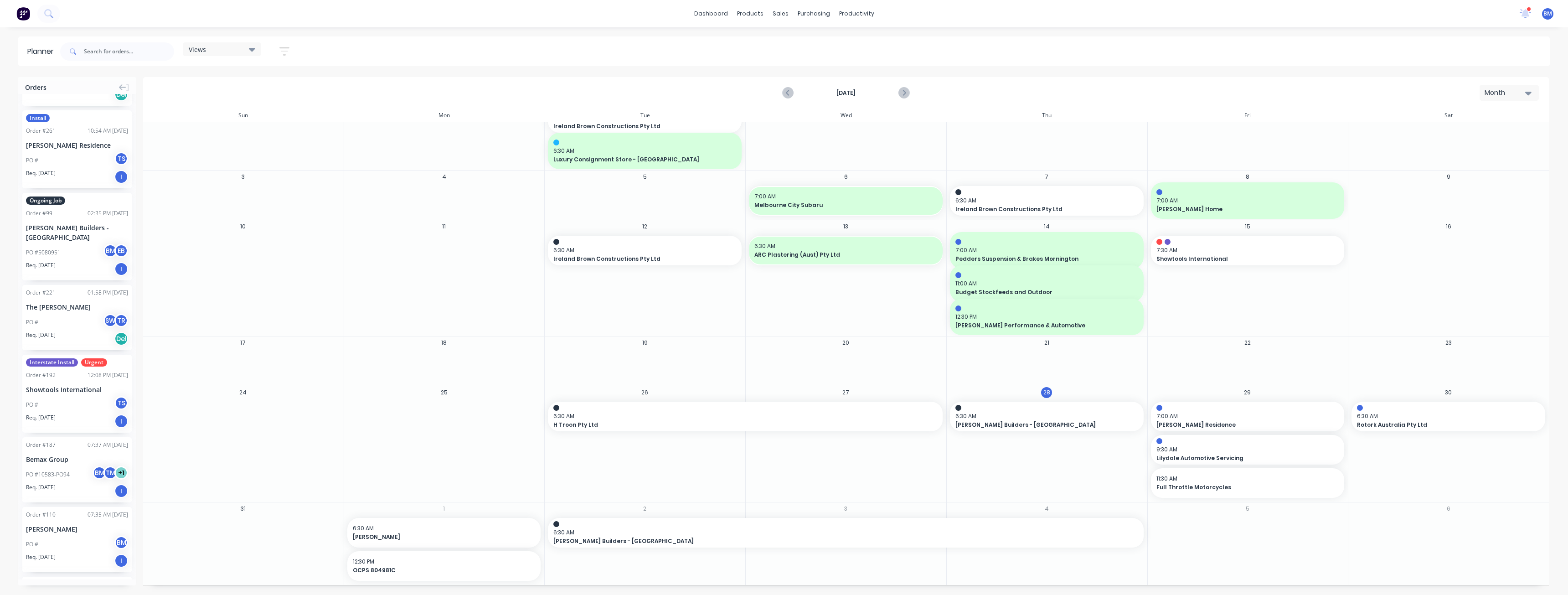
scroll to position [775, 0]
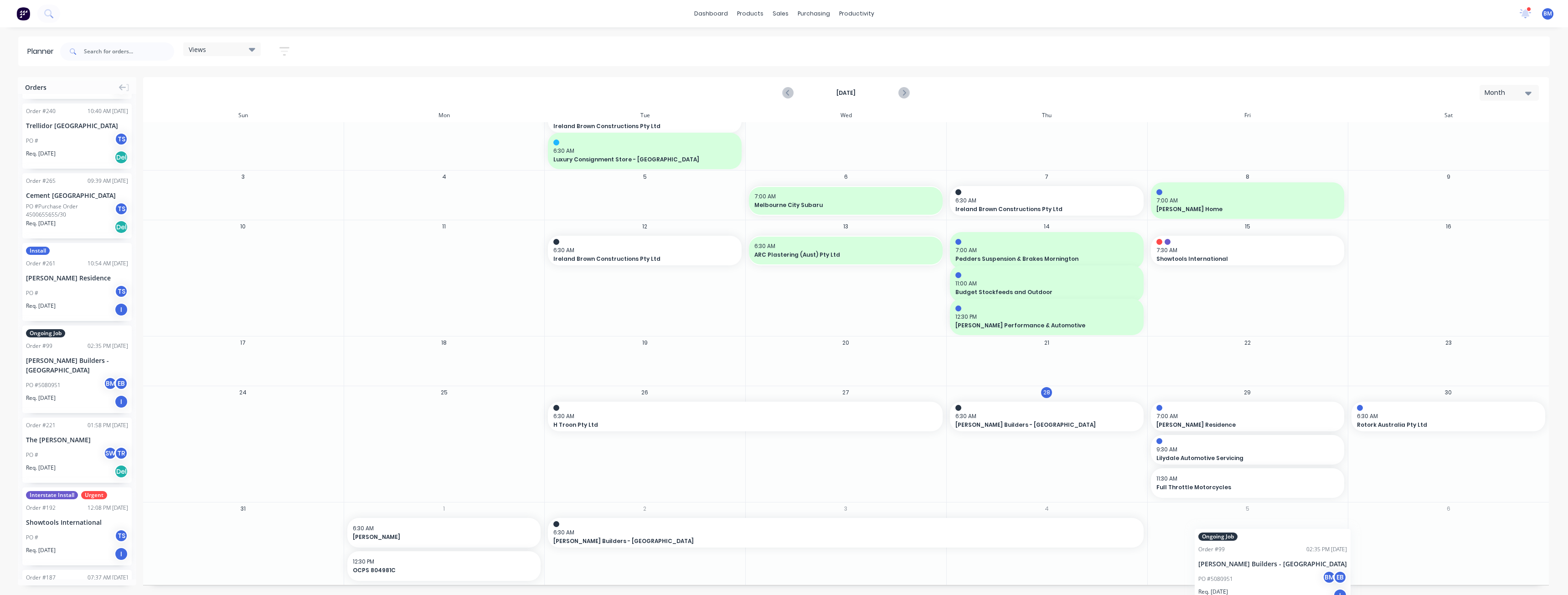
drag, startPoint x: 75, startPoint y: 359, endPoint x: 1195, endPoint y: 518, distance: 1131.2
click at [1195, 518] on div at bounding box center [1248, 533] width 200 height 30
drag, startPoint x: 58, startPoint y: 353, endPoint x: 1202, endPoint y: 502, distance: 1153.7
click at [445, 50] on div "Views Save new view None (Default) edit Show/Hide users Show/Hide orders Filter…" at bounding box center [804, 51] width 1491 height 27
click at [385, 79] on div "[DATE] Month" at bounding box center [846, 93] width 1404 height 30
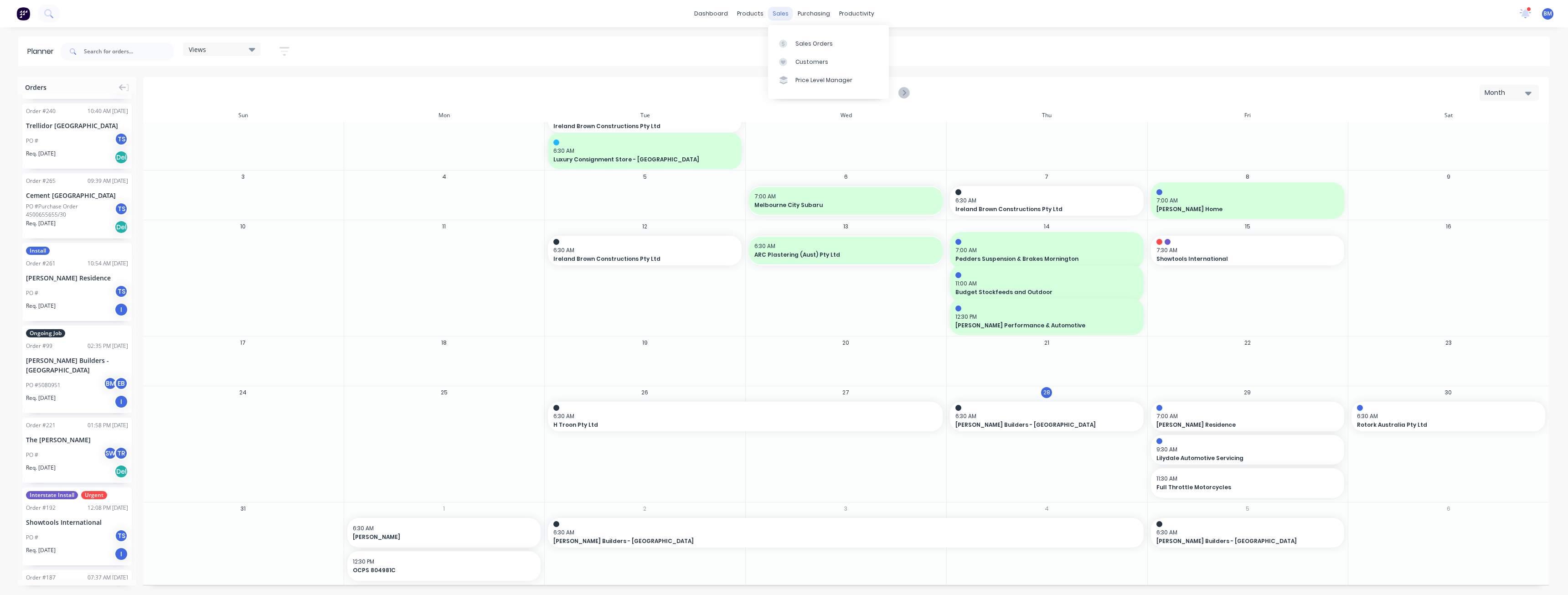
click at [777, 10] on div "sales" at bounding box center [780, 13] width 25 height 13
click at [806, 44] on div "Sales Orders" at bounding box center [814, 43] width 37 height 8
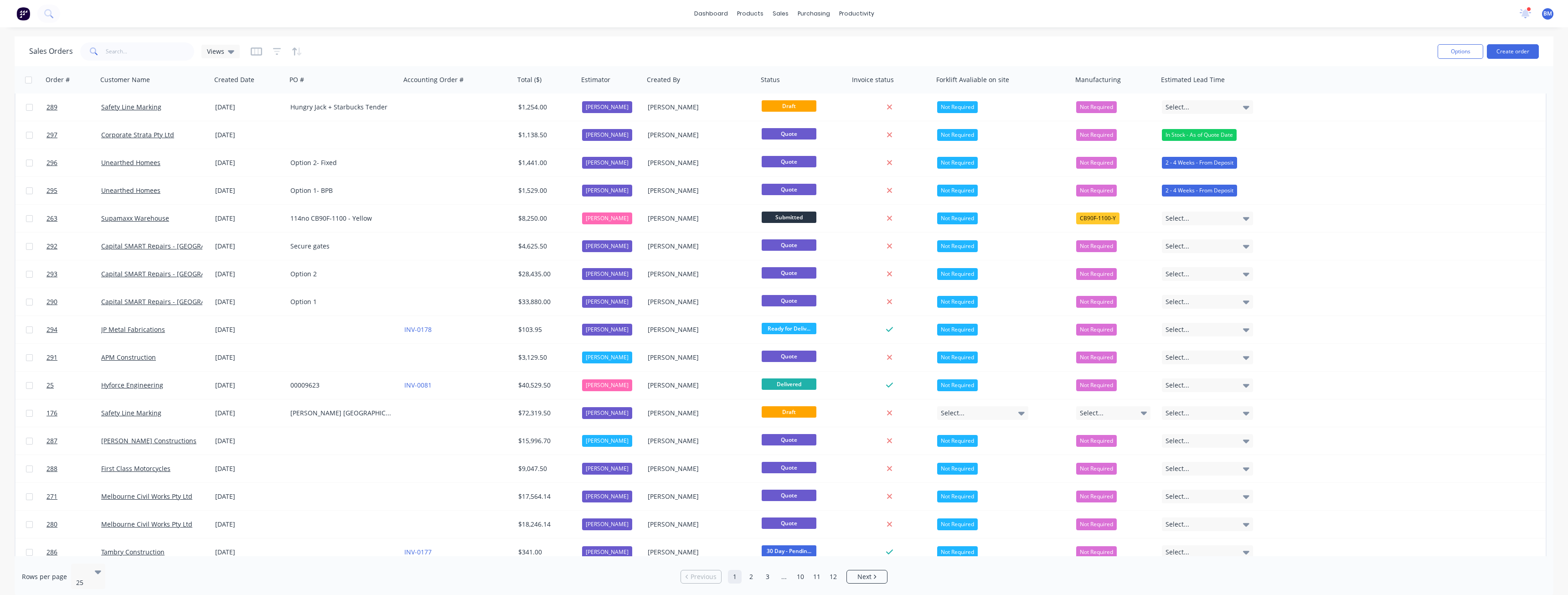
scroll to position [233, 0]
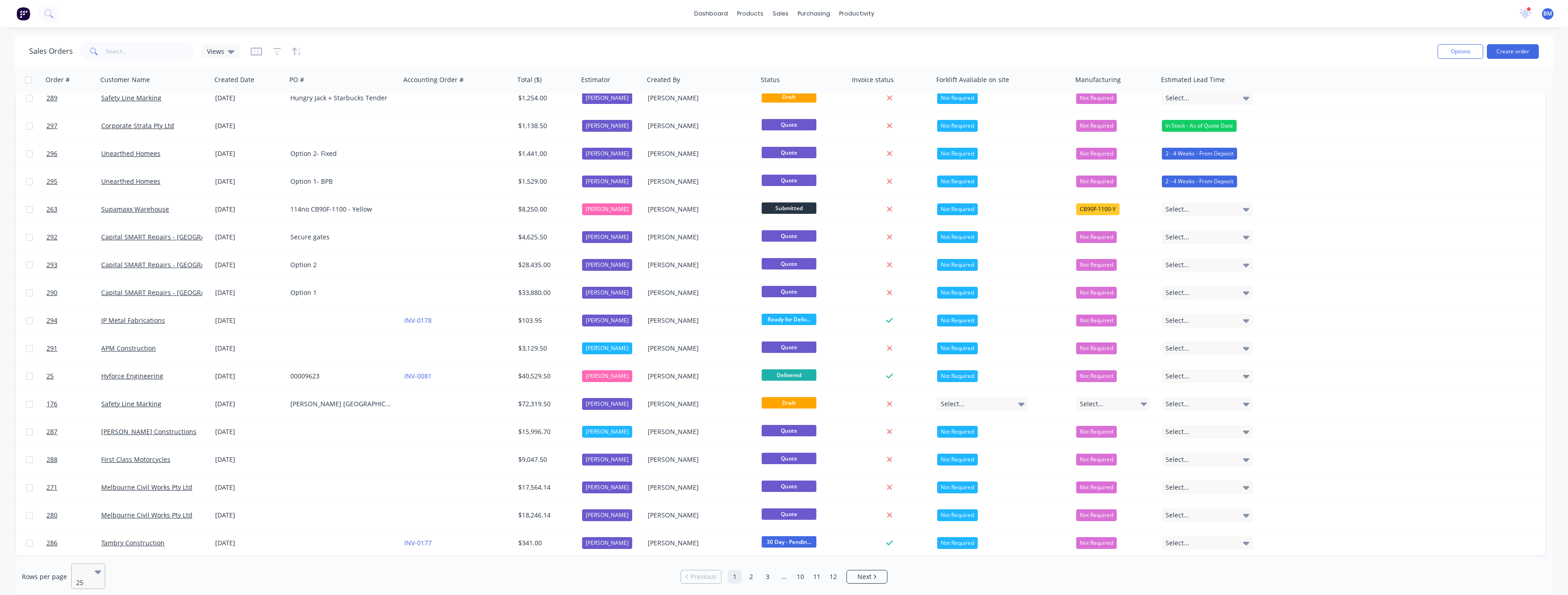
click at [95, 574] on icon at bounding box center [98, 572] width 6 height 10
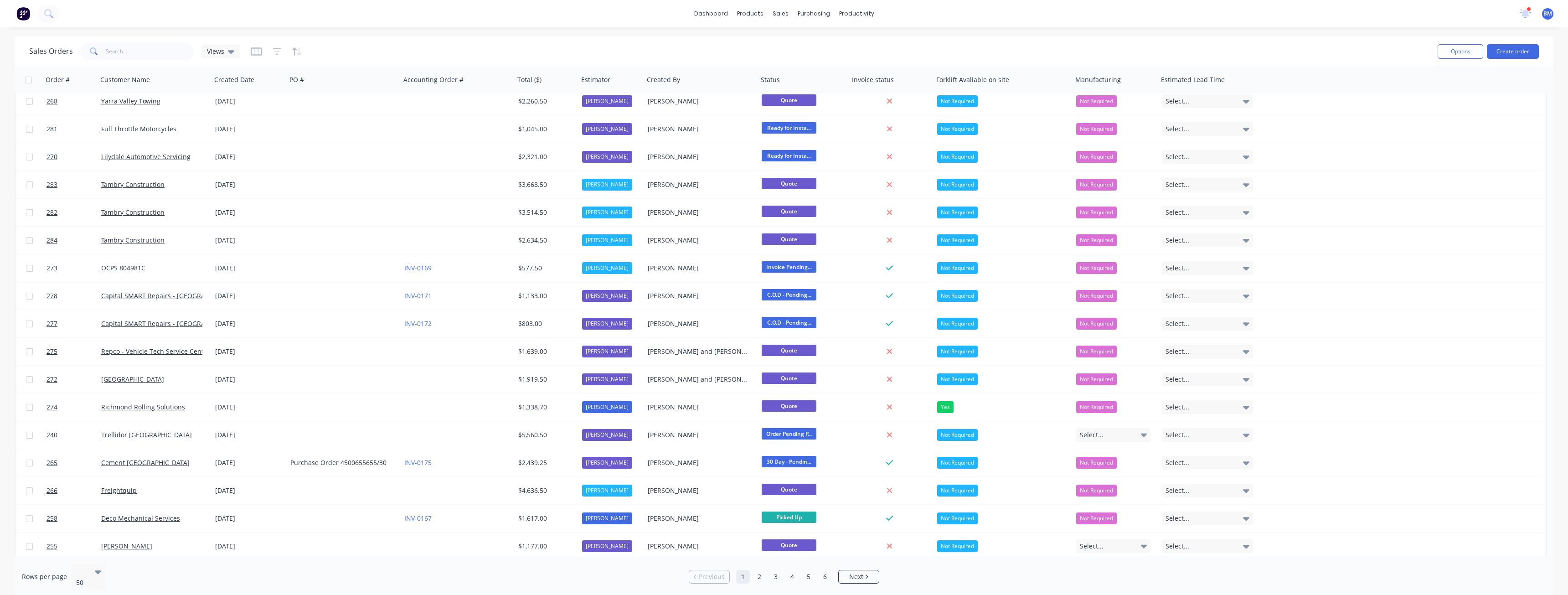
scroll to position [928, 0]
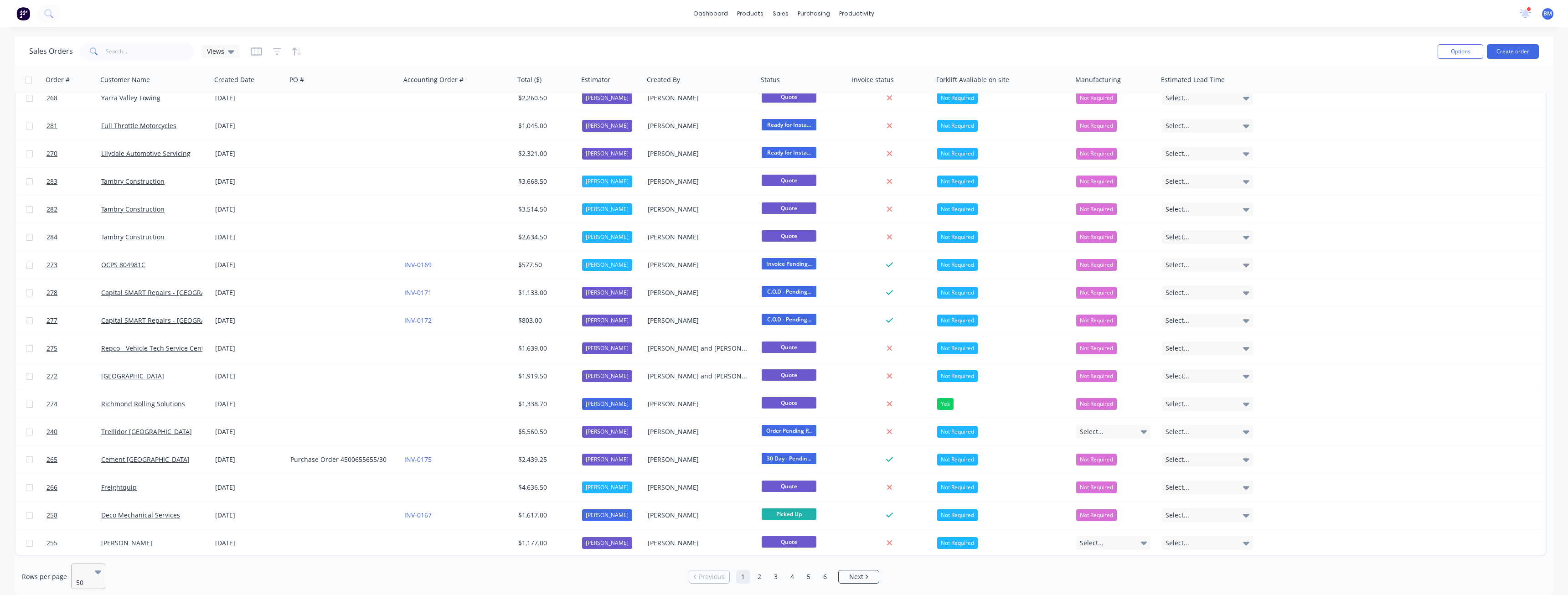
click at [90, 573] on div at bounding box center [84, 571] width 16 height 11
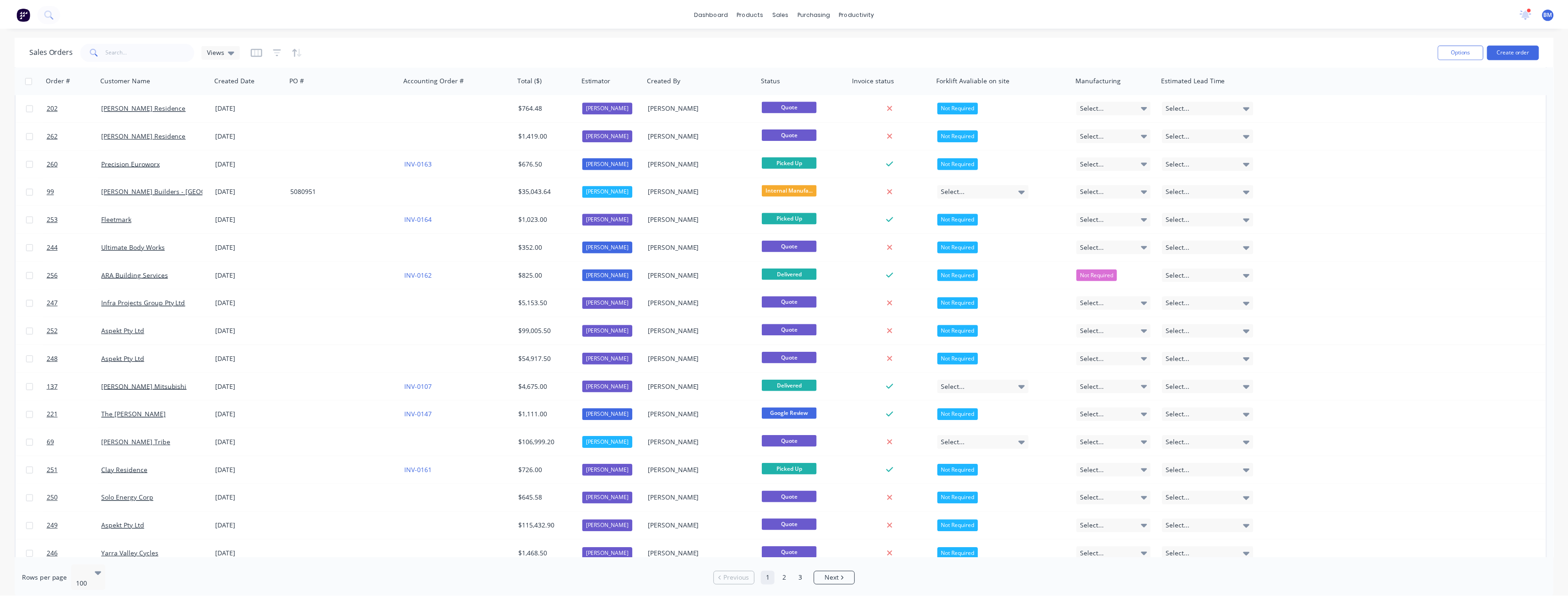
scroll to position [1510, 0]
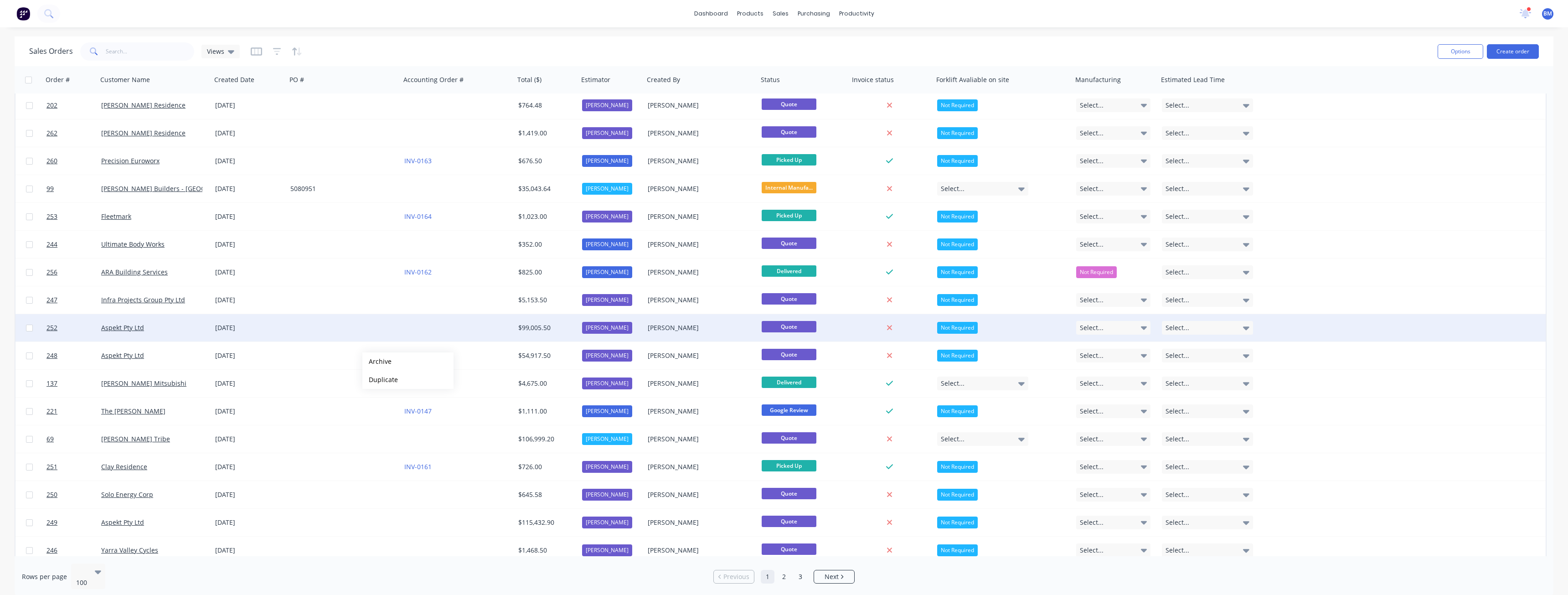
click at [453, 326] on div at bounding box center [457, 328] width 114 height 27
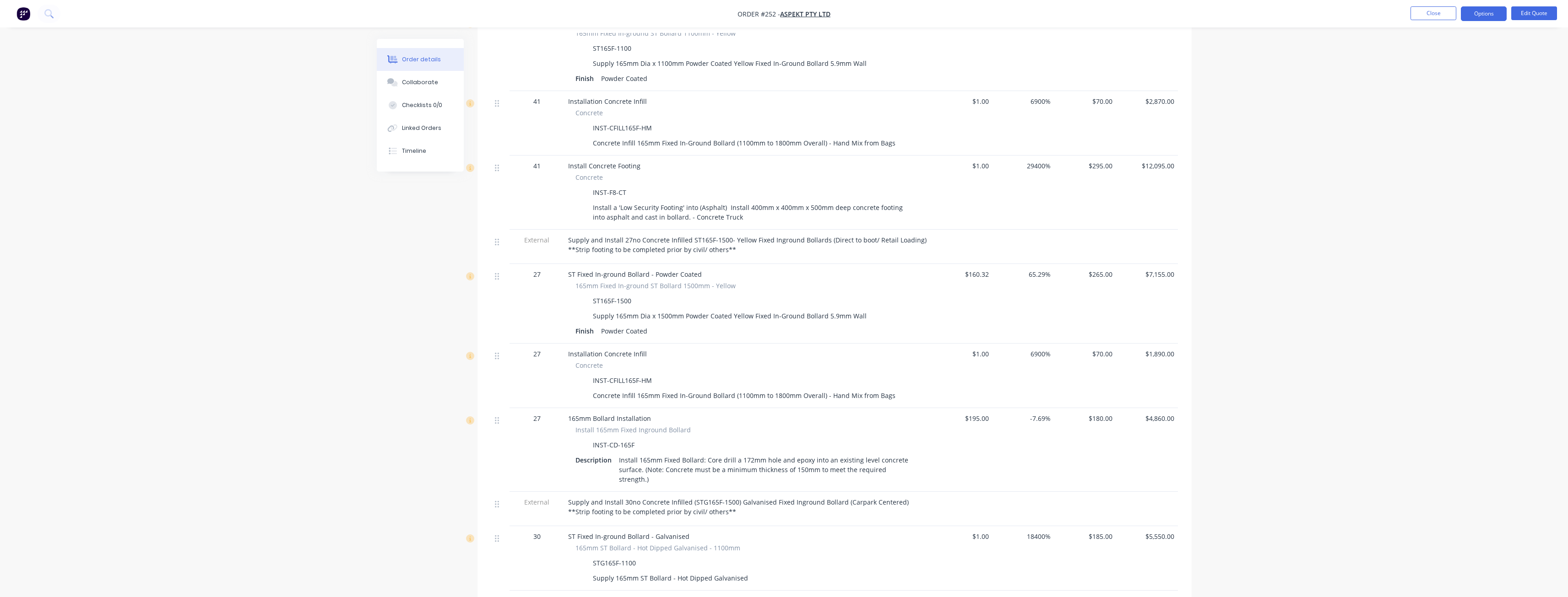
scroll to position [1006, 0]
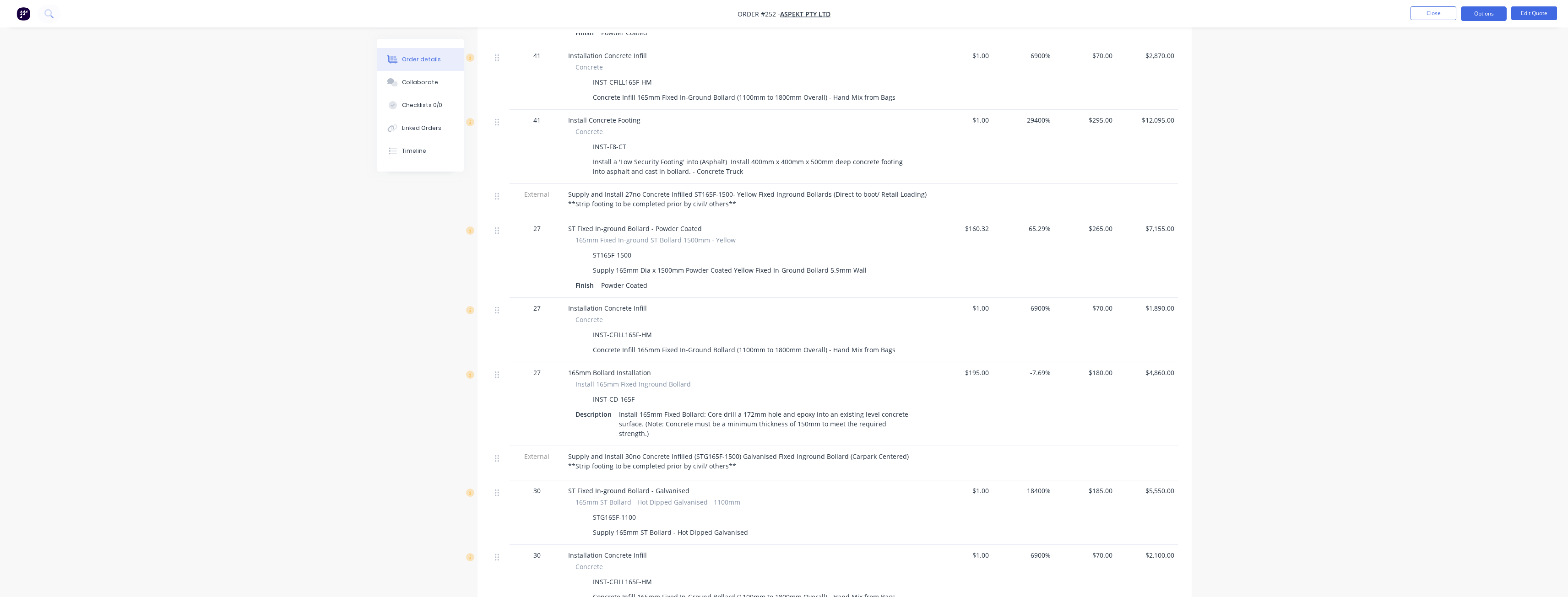
click at [270, 295] on div "Order details Collaborate Checklists 0/0 Linked Orders Timeline Order details C…" at bounding box center [784, 109] width 1568 height 2231
click at [255, 192] on div "Order details Collaborate Checklists 0/0 Linked Orders Timeline Order details C…" at bounding box center [784, 109] width 1568 height 2231
